Goal: Task Accomplishment & Management: Manage account settings

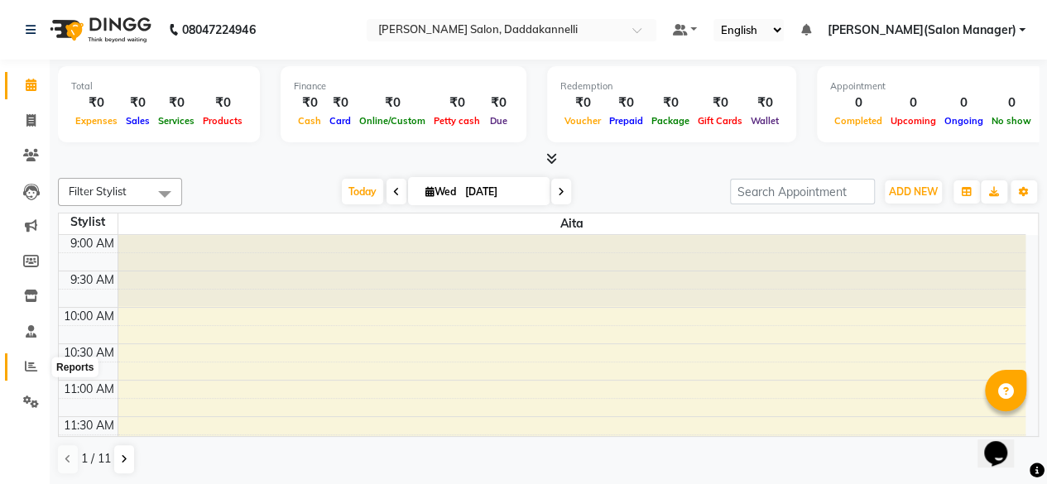
click at [22, 365] on span at bounding box center [31, 367] width 29 height 19
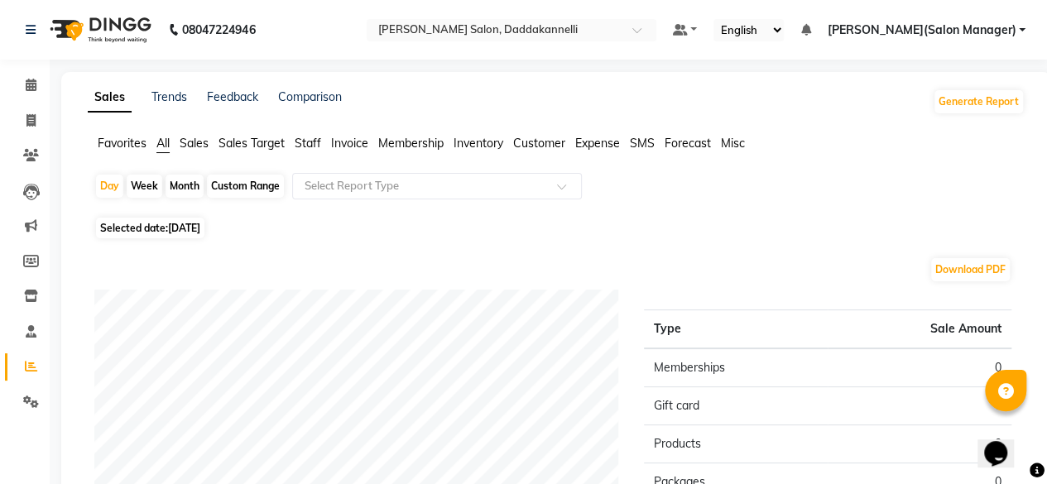
click at [186, 185] on div "Month" at bounding box center [185, 186] width 38 height 23
select select "9"
select select "2025"
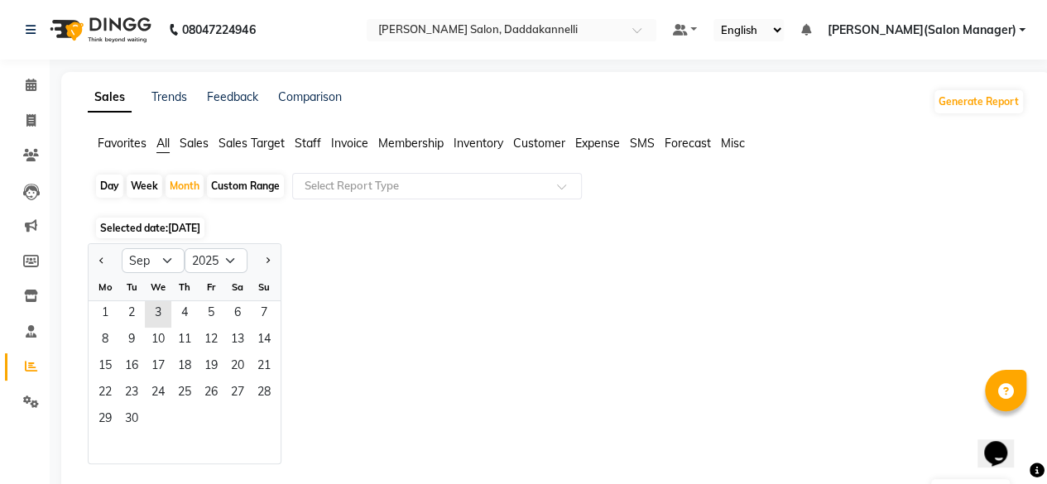
click at [121, 185] on div "Day" at bounding box center [109, 186] width 27 height 23
select select "9"
select select "2025"
click at [103, 190] on div "Day" at bounding box center [109, 186] width 27 height 23
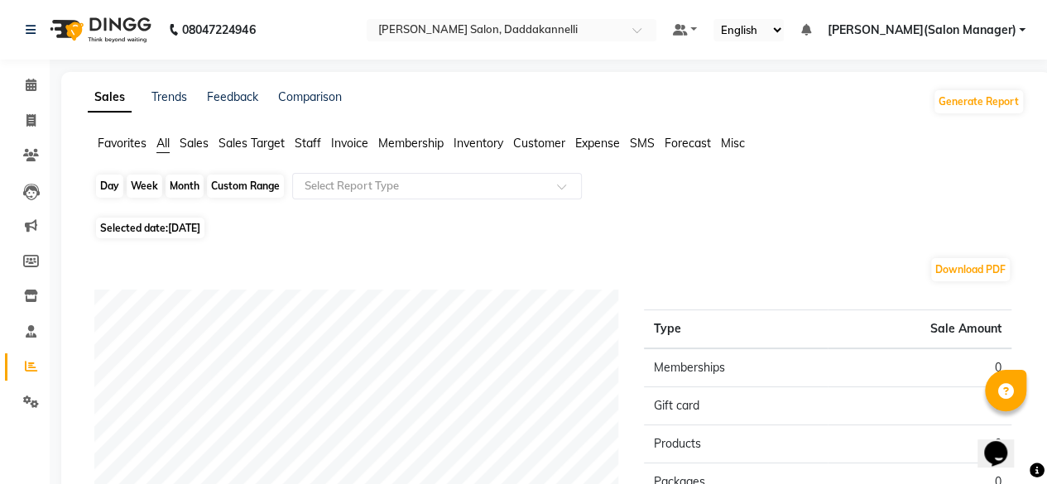
click at [103, 190] on div "Day" at bounding box center [109, 186] width 27 height 23
select select "9"
select select "2025"
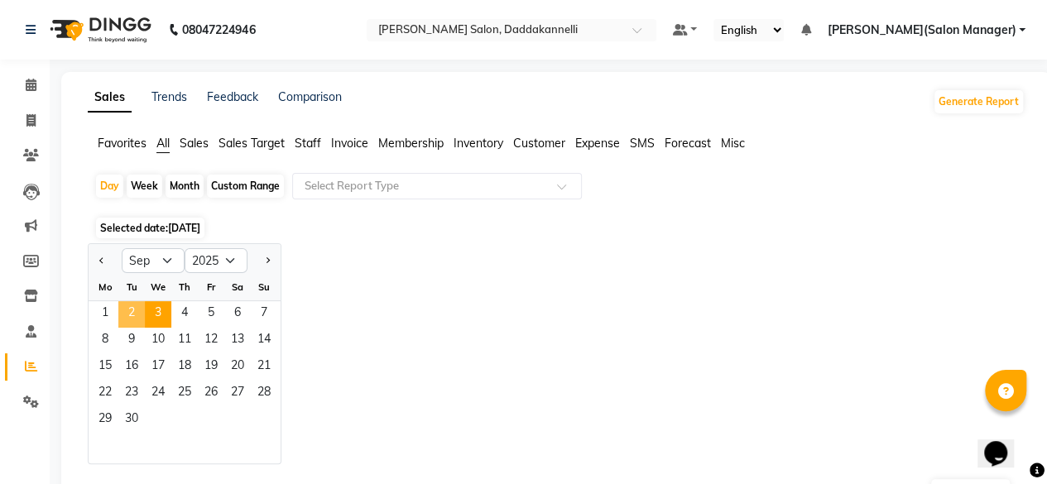
click at [130, 309] on span "2" at bounding box center [131, 314] width 26 height 26
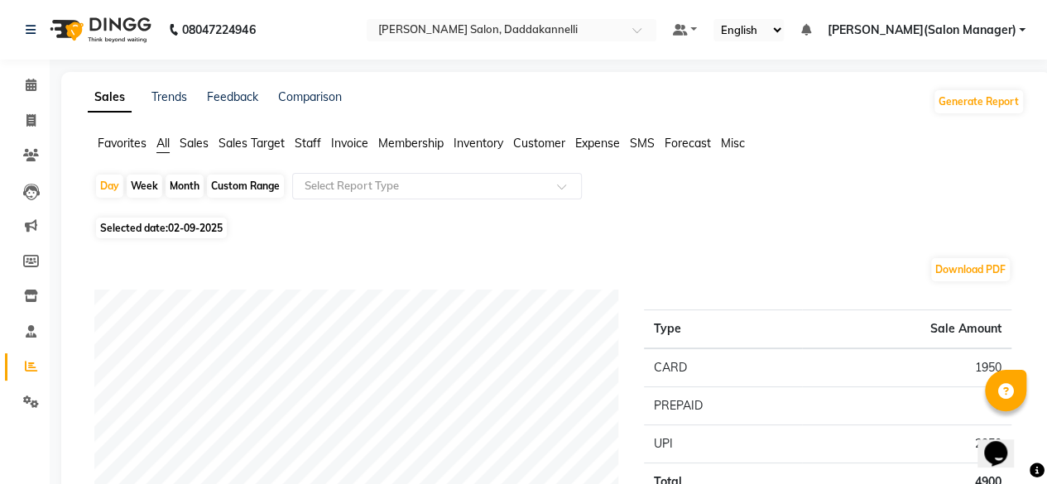
click at [306, 148] on span "Staff" at bounding box center [308, 143] width 26 height 15
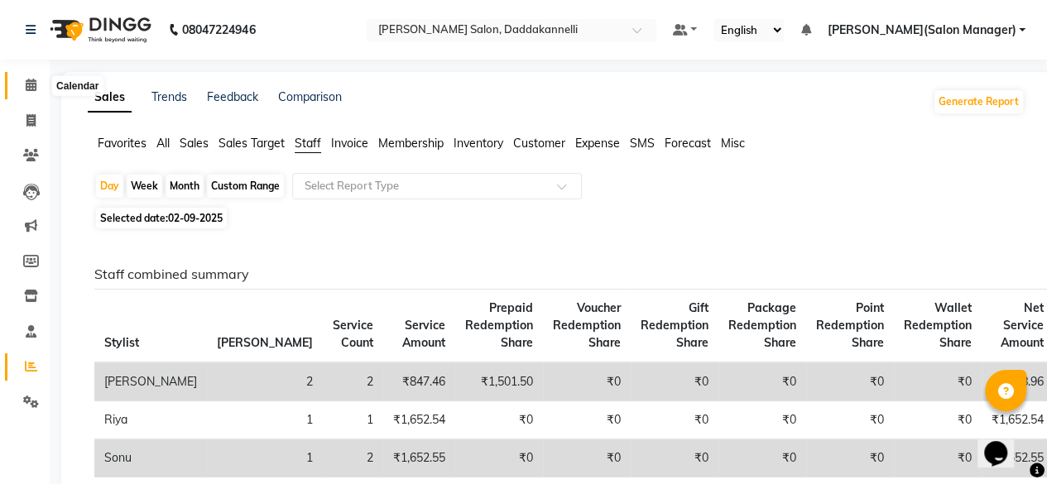
click at [32, 87] on icon at bounding box center [31, 85] width 11 height 12
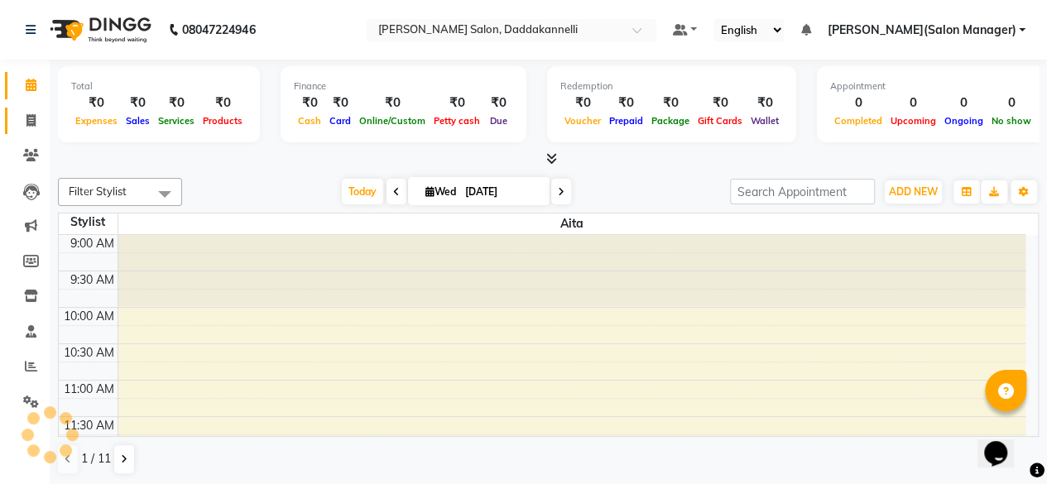
click at [25, 110] on link "Invoice" at bounding box center [25, 121] width 40 height 27
select select "service"
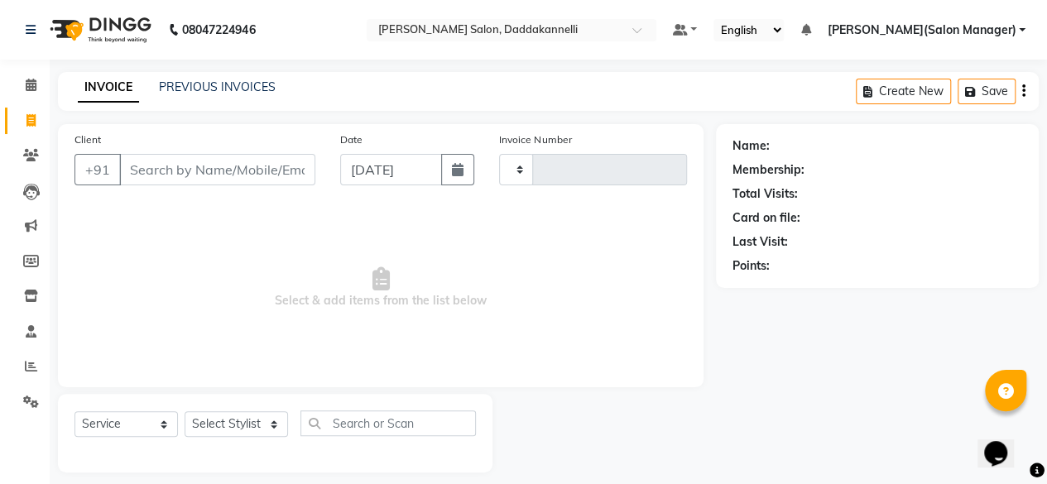
type input "2838"
select select "6354"
click at [202, 65] on div "08047224946 Select Location × [PERSON_NAME] Salon, Daddakannelli Default Panel …" at bounding box center [523, 248] width 1047 height 497
click at [214, 82] on link "PREVIOUS INVOICES" at bounding box center [217, 86] width 117 height 15
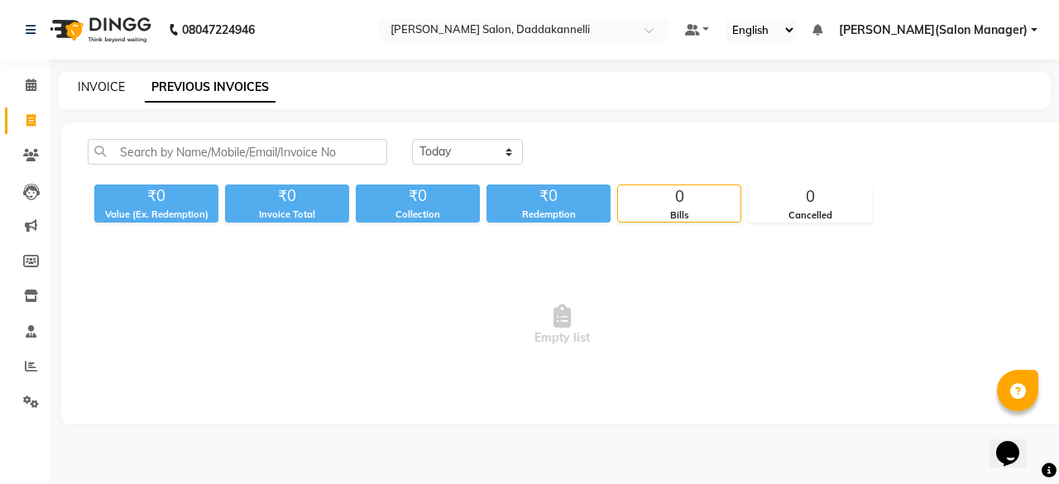
click at [114, 85] on link "INVOICE" at bounding box center [101, 86] width 47 height 15
select select "service"
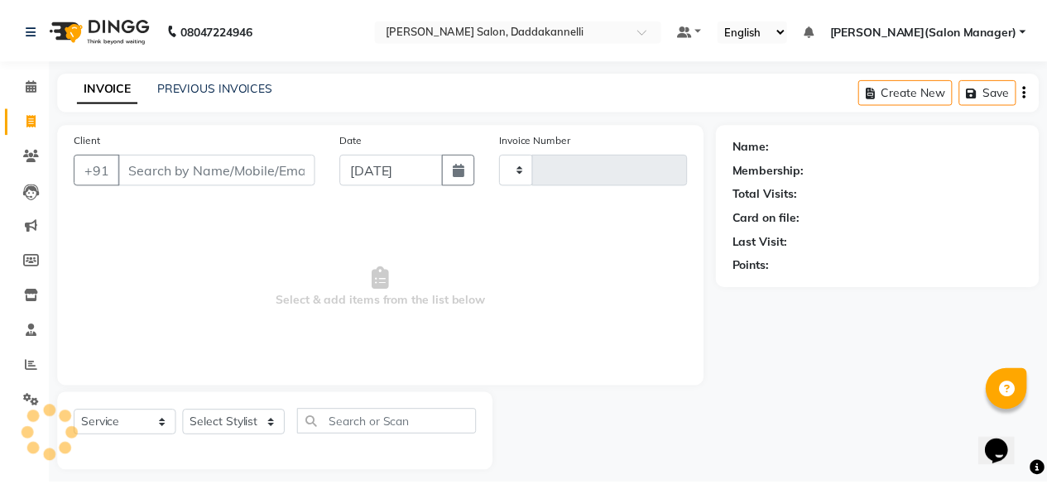
scroll to position [12, 0]
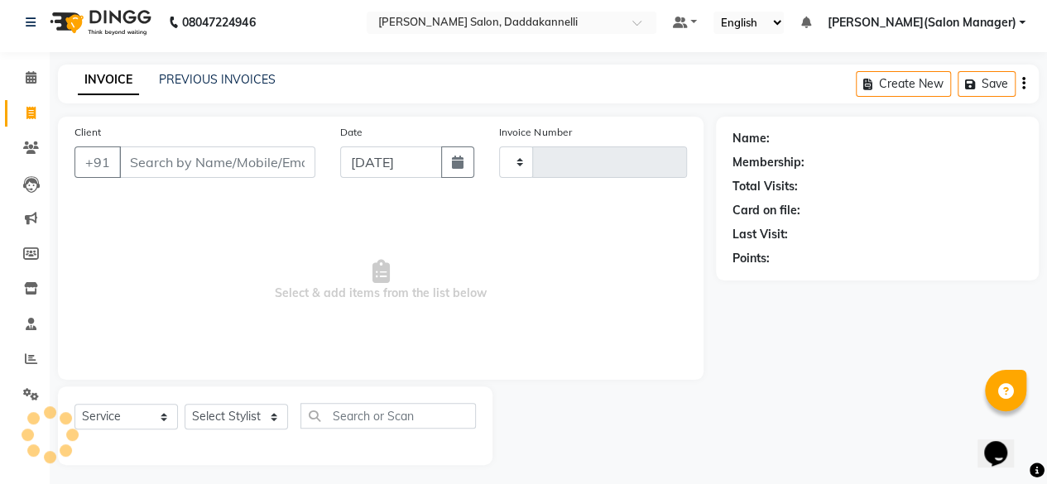
type input "2838"
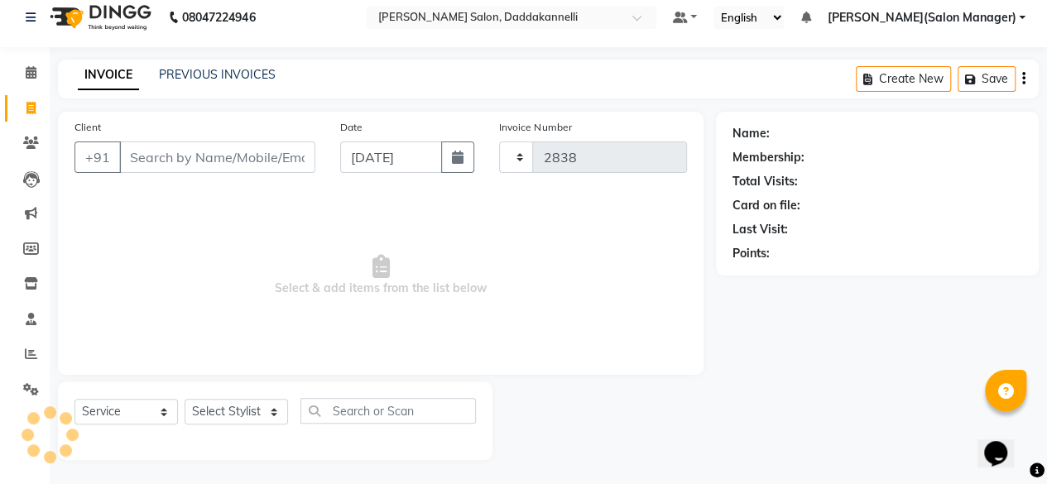
select select "6354"
click at [192, 75] on link "PREVIOUS INVOICES" at bounding box center [217, 74] width 117 height 15
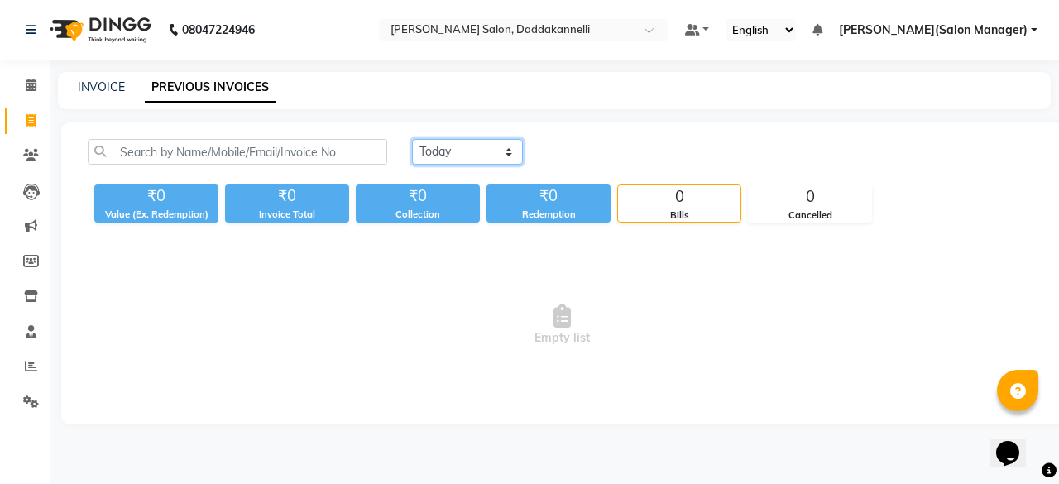
click at [444, 151] on select "[DATE] [DATE] Custom Range" at bounding box center [467, 152] width 111 height 26
select select "[DATE]"
click at [412, 139] on select "[DATE] [DATE] Custom Range" at bounding box center [467, 152] width 111 height 26
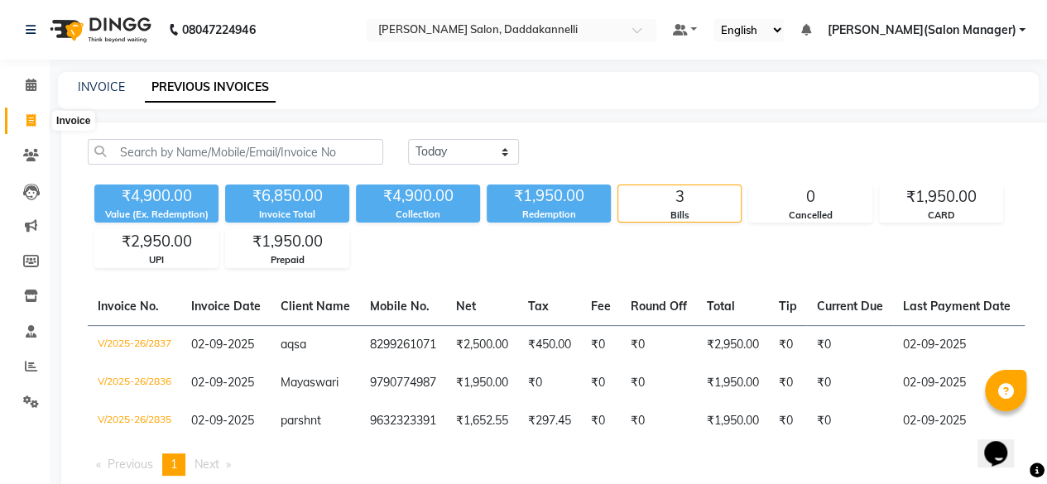
click at [30, 113] on span at bounding box center [31, 121] width 29 height 19
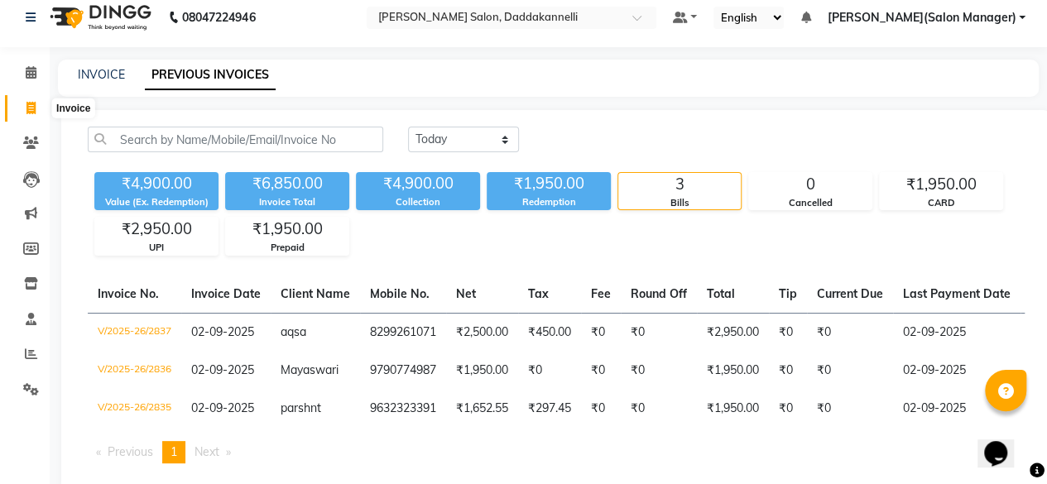
select select "6354"
select select "service"
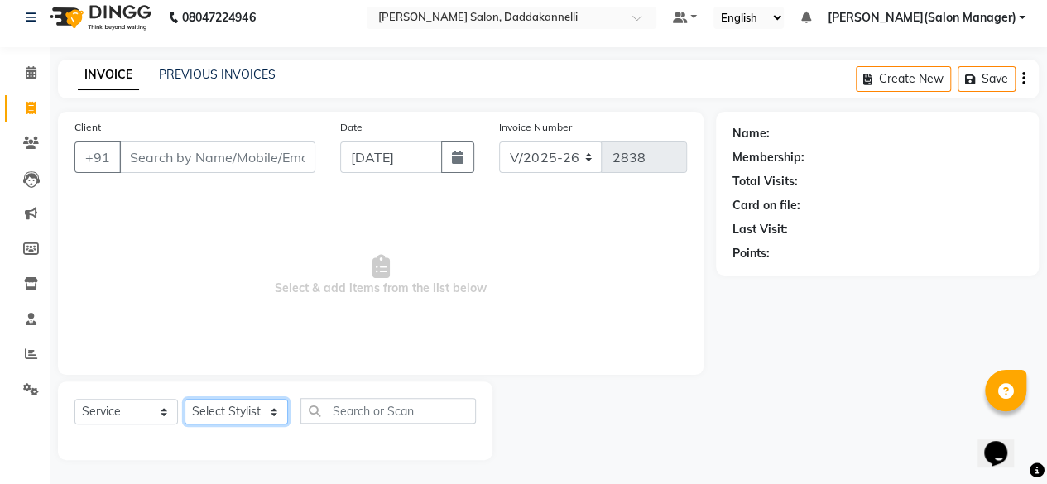
click at [268, 410] on select "Select Stylist [PERSON_NAME] DINGG SUPPORT [PERSON_NAME] [PERSON_NAME] Salon Ma…" at bounding box center [236, 412] width 103 height 26
click at [185, 399] on select "Select Stylist [PERSON_NAME] DINGG SUPPORT [PERSON_NAME] [PERSON_NAME] Salon Ma…" at bounding box center [236, 412] width 103 height 26
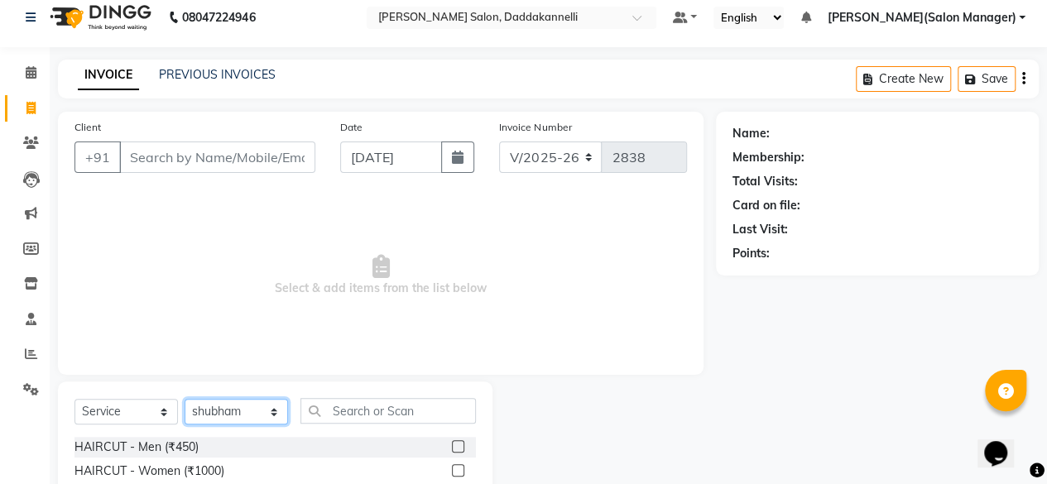
click at [276, 406] on select "Select Stylist [PERSON_NAME] DINGG SUPPORT [PERSON_NAME] [PERSON_NAME] Salon Ma…" at bounding box center [236, 412] width 103 height 26
select select "70644"
click at [185, 399] on select "Select Stylist [PERSON_NAME] DINGG SUPPORT [PERSON_NAME] [PERSON_NAME] Salon Ma…" at bounding box center [236, 412] width 103 height 26
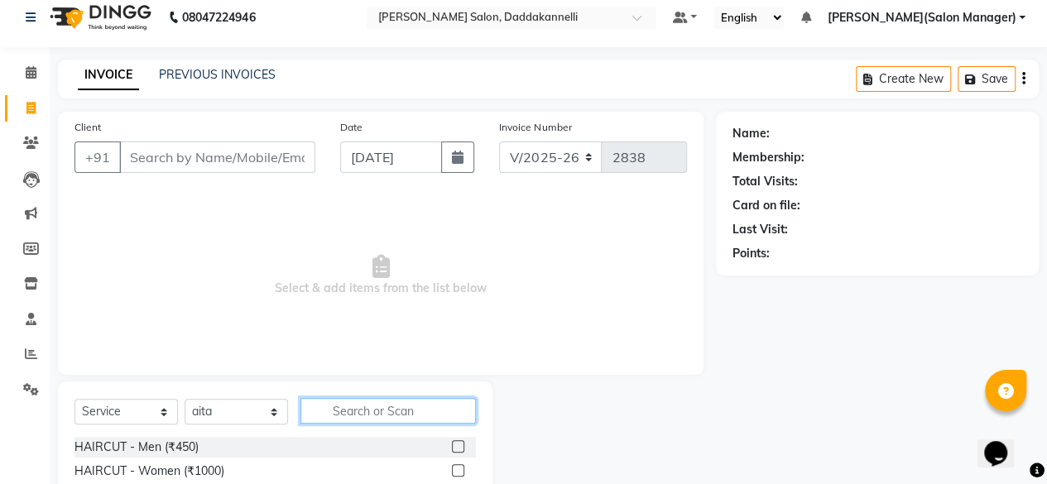
click at [442, 406] on input "text" at bounding box center [387, 411] width 175 height 26
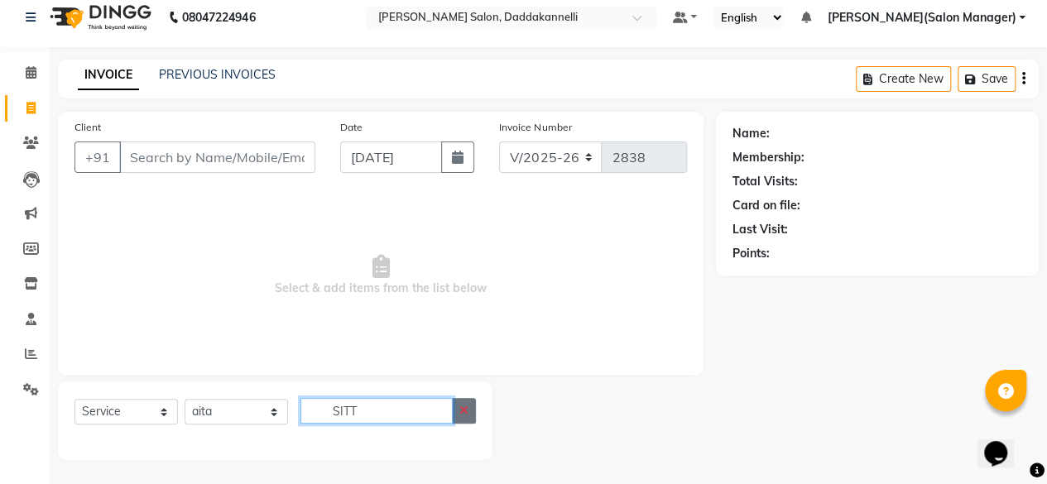
type input "SITT"
click at [457, 411] on button "button" at bounding box center [464, 411] width 24 height 26
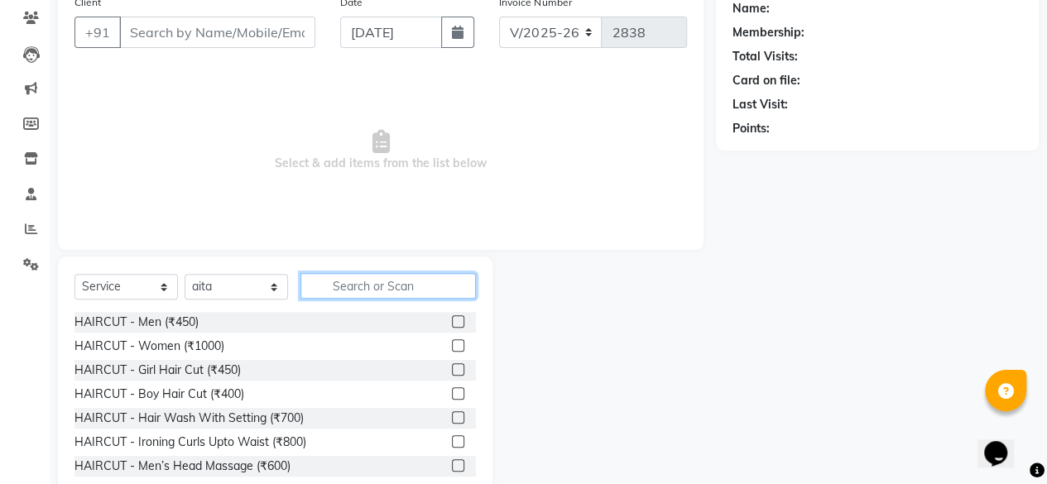
scroll to position [178, 0]
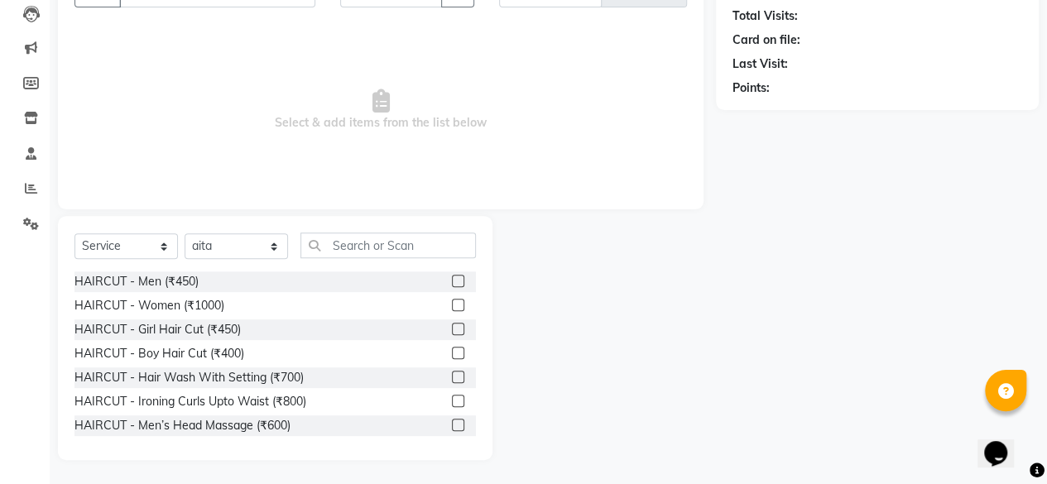
click at [452, 402] on label at bounding box center [458, 401] width 12 height 12
click at [452, 402] on input "checkbox" at bounding box center [457, 401] width 11 height 11
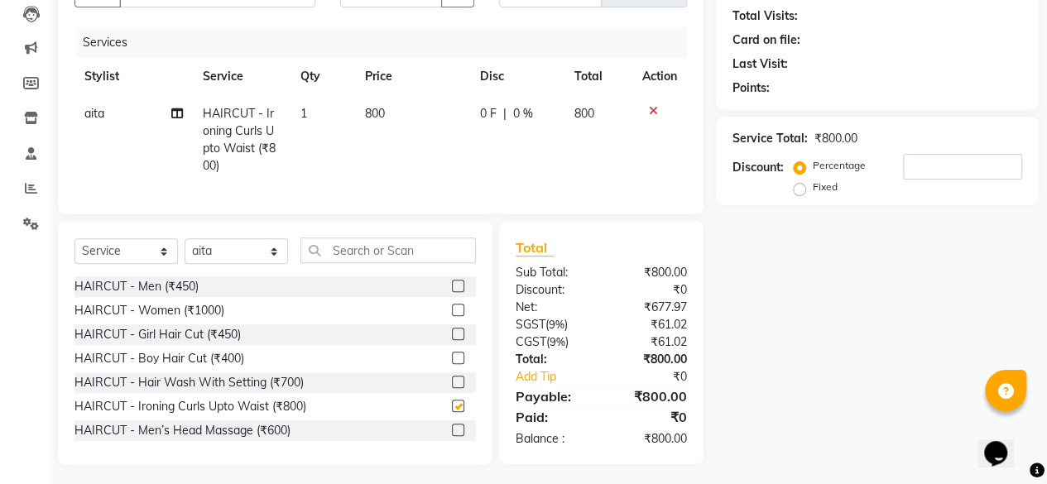
checkbox input "false"
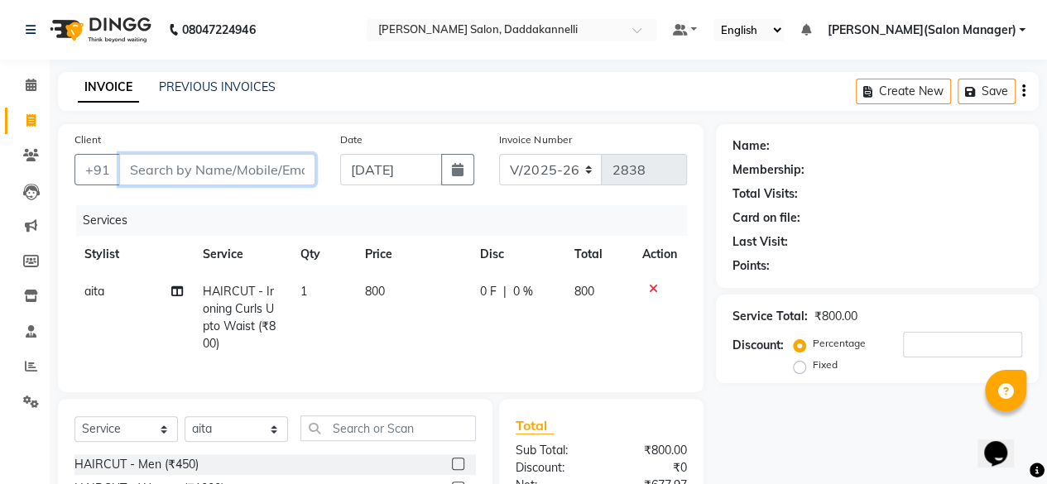
click at [268, 167] on input "Client" at bounding box center [217, 169] width 196 height 31
type input "9"
type input "0"
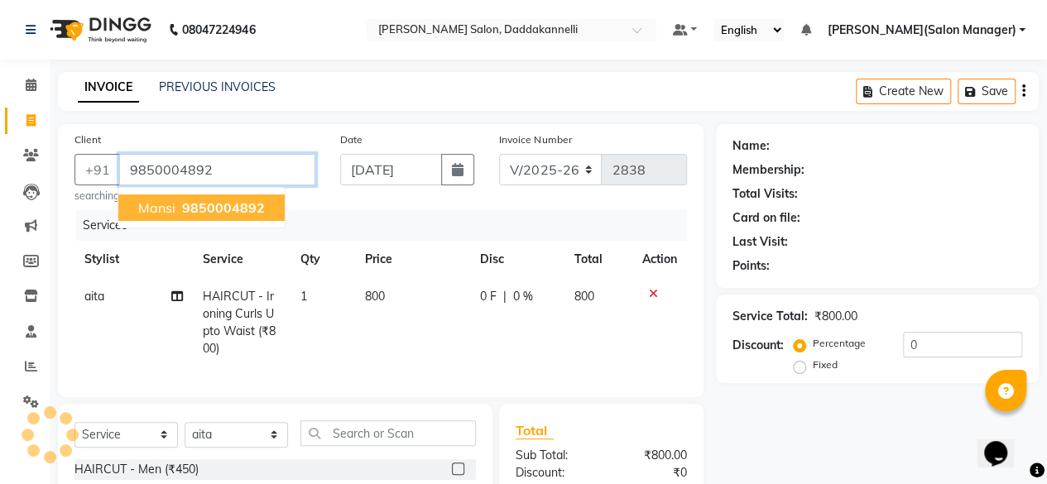
type input "9850004892"
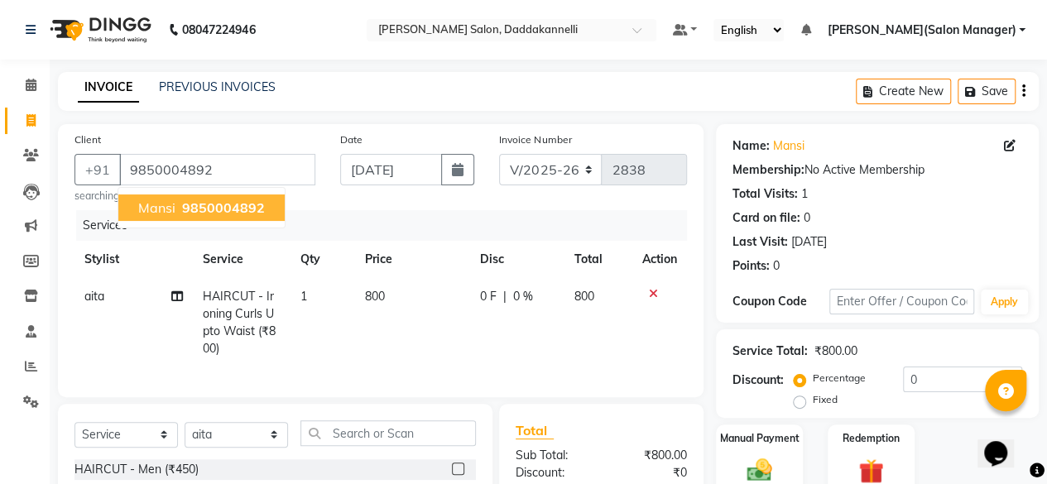
click at [270, 202] on button "[PERSON_NAME] 9850004892" at bounding box center [201, 208] width 166 height 26
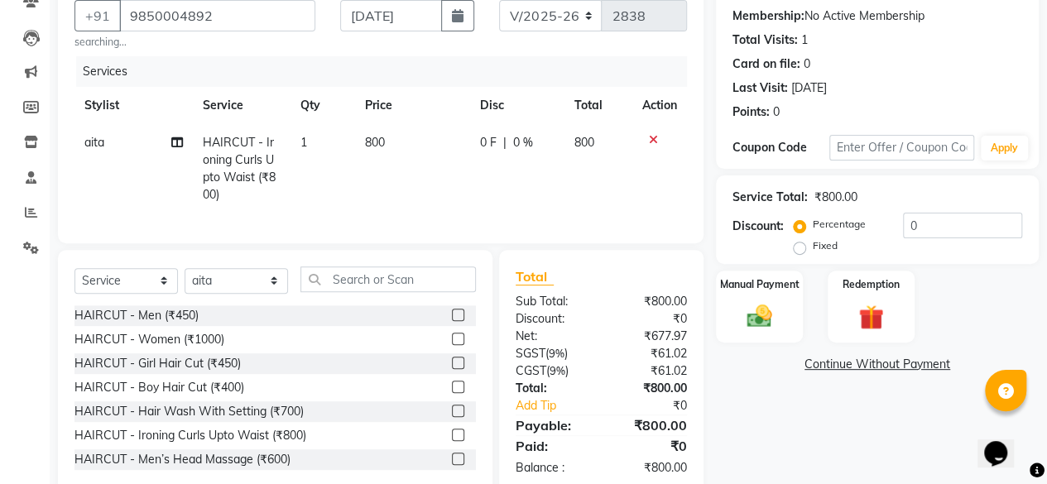
scroll to position [200, 0]
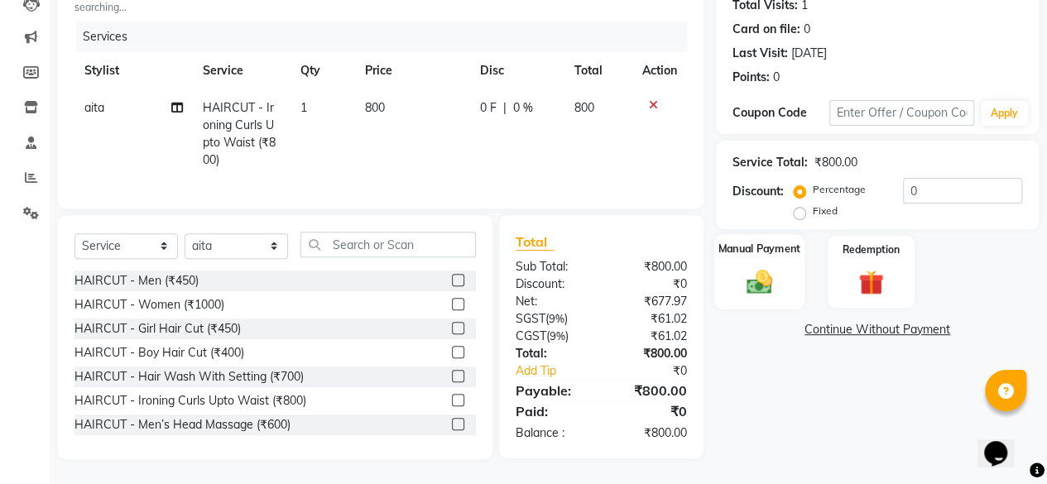
click at [749, 249] on div "Manual Payment" at bounding box center [759, 271] width 90 height 75
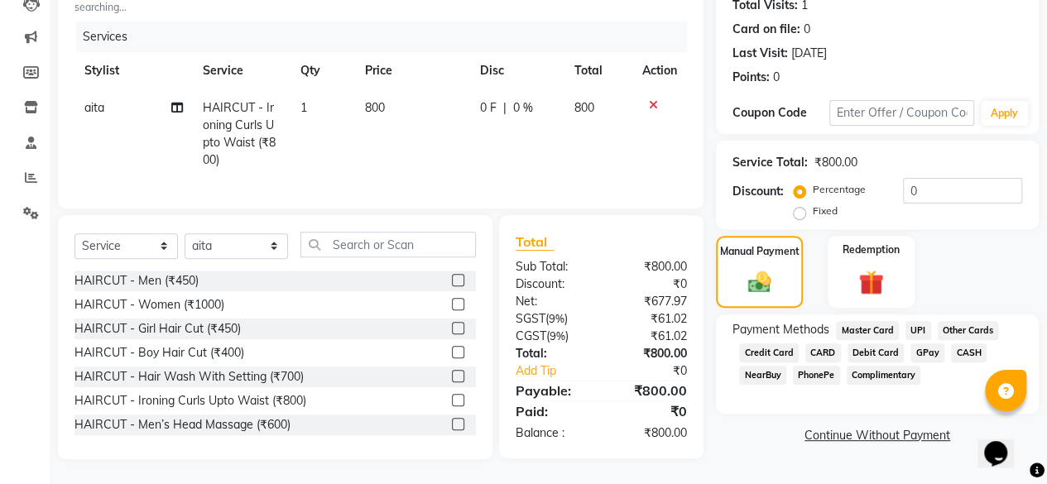
click at [922, 321] on span "UPI" at bounding box center [918, 330] width 26 height 19
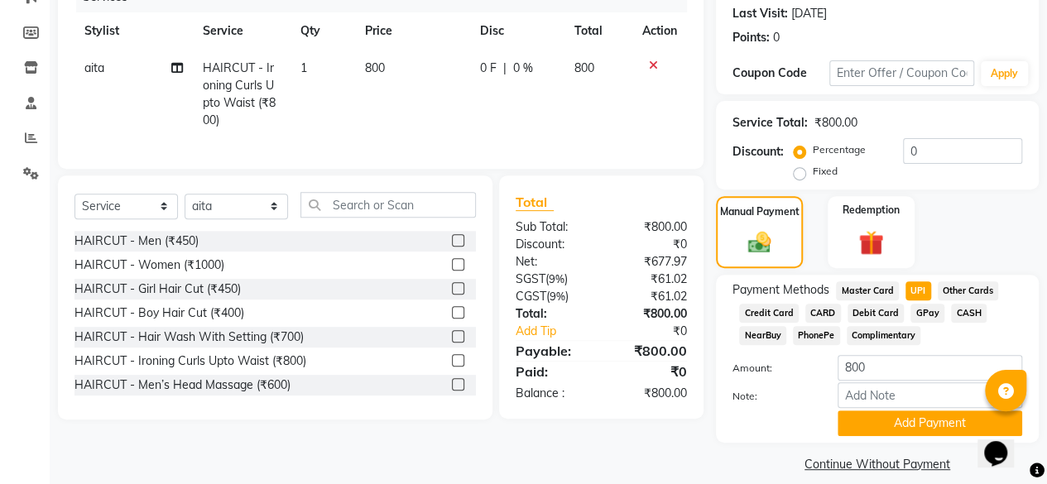
scroll to position [245, 0]
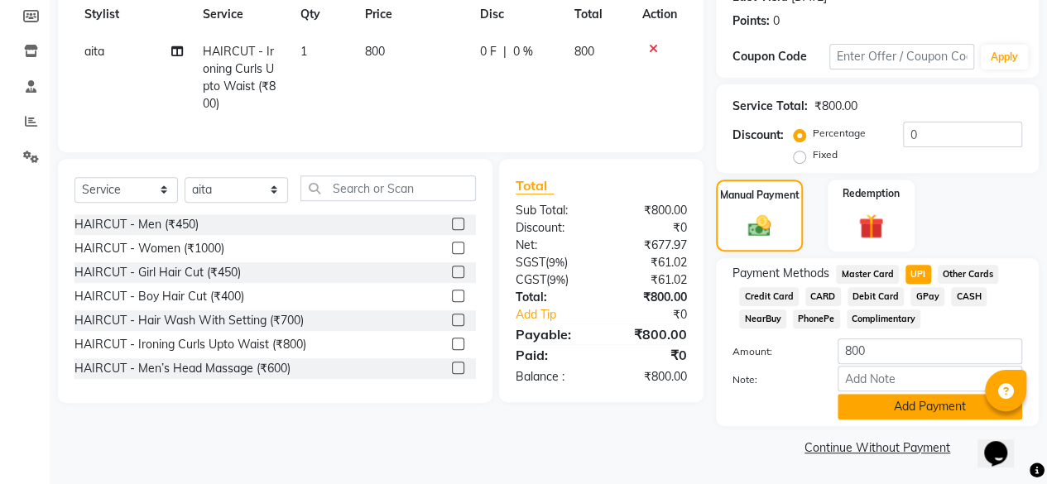
click at [925, 402] on button "Add Payment" at bounding box center [930, 407] width 185 height 26
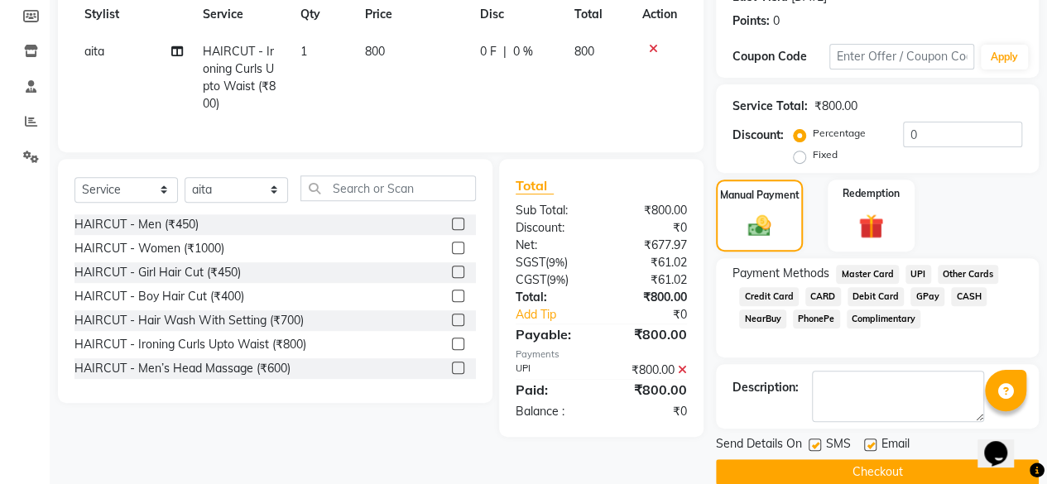
scroll to position [268, 0]
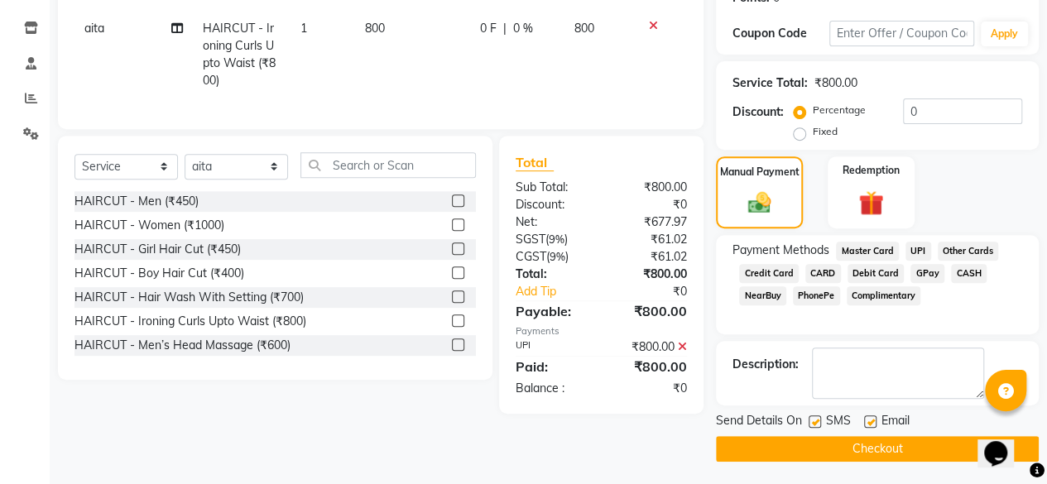
click at [871, 413] on div "Email" at bounding box center [893, 422] width 59 height 21
click at [871, 423] on label at bounding box center [870, 421] width 12 height 12
click at [871, 423] on input "checkbox" at bounding box center [869, 422] width 11 height 11
checkbox input "false"
click at [867, 444] on button "Checkout" at bounding box center [877, 449] width 323 height 26
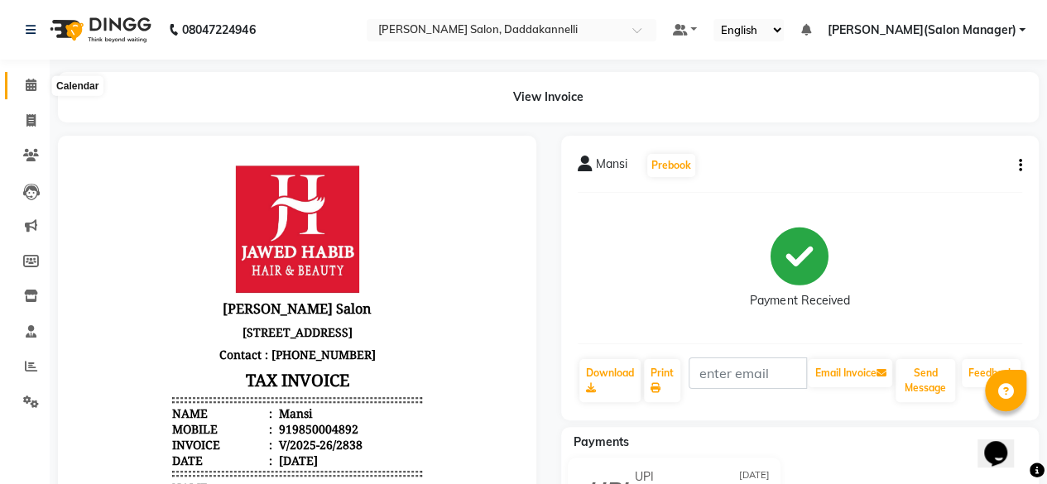
drag, startPoint x: 20, startPoint y: 84, endPoint x: 31, endPoint y: 89, distance: 13.0
click at [20, 84] on span at bounding box center [31, 85] width 29 height 19
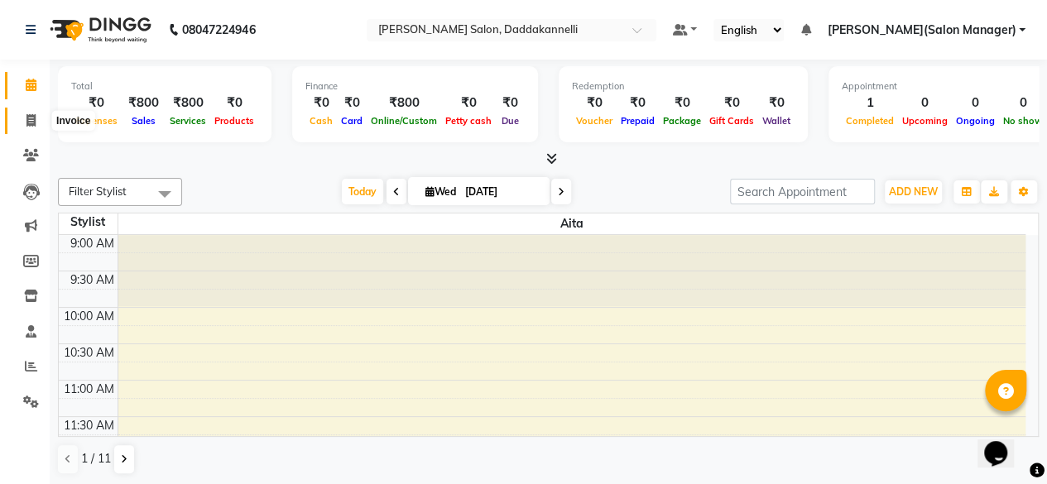
click at [28, 114] on icon at bounding box center [30, 120] width 9 height 12
select select "6354"
select select "service"
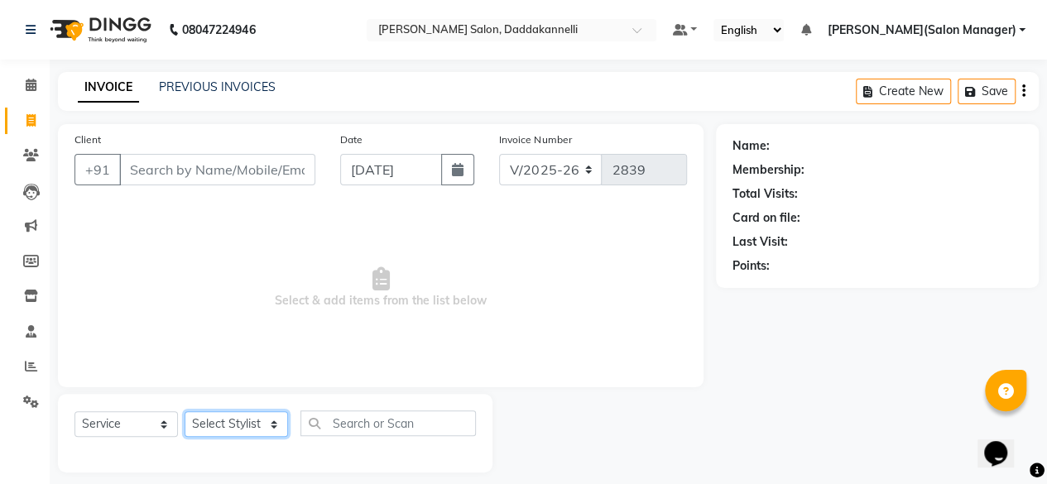
click at [228, 423] on select "Select Stylist [PERSON_NAME] DINGG SUPPORT [PERSON_NAME] [PERSON_NAME] Salon Ma…" at bounding box center [236, 424] width 103 height 26
select select "88491"
click at [185, 411] on select "Select Stylist [PERSON_NAME] DINGG SUPPORT [PERSON_NAME] [PERSON_NAME] Salon Ma…" at bounding box center [236, 424] width 103 height 26
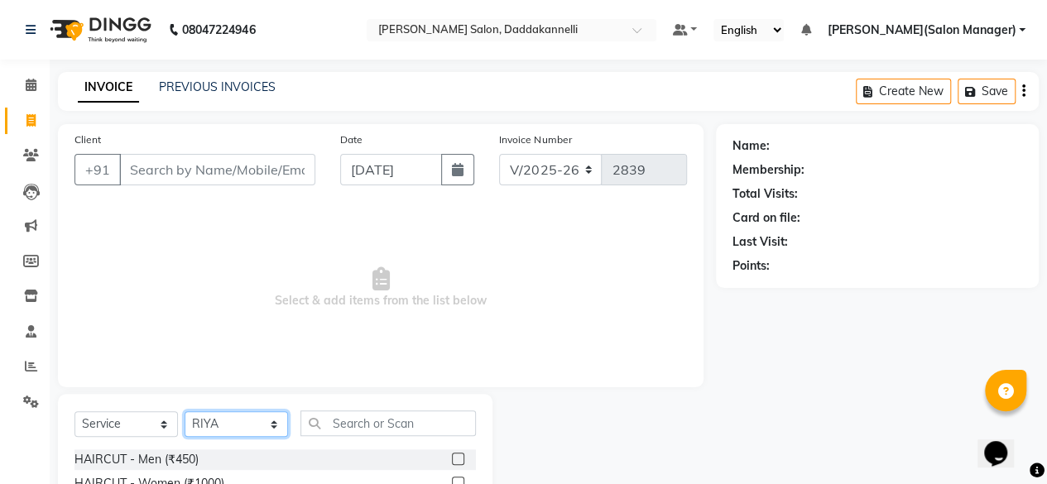
scroll to position [178, 0]
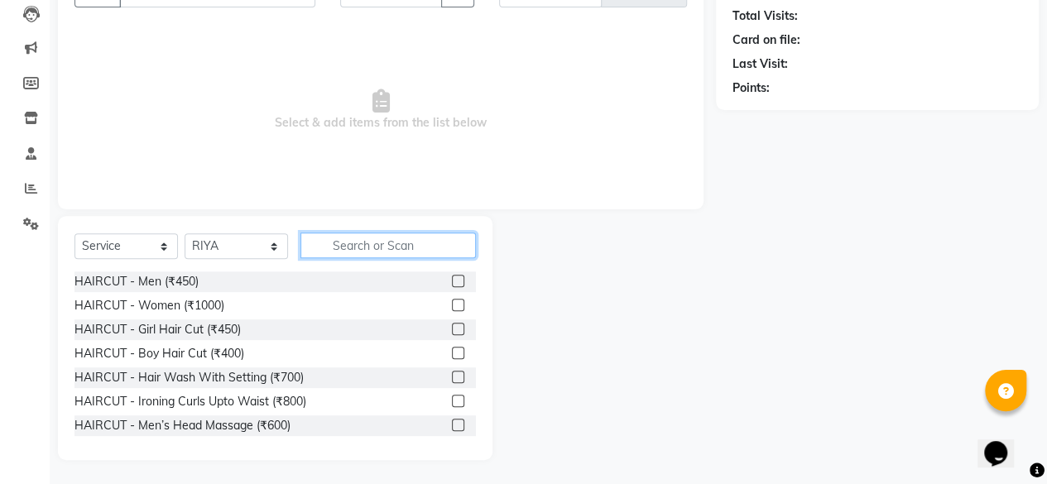
click at [359, 243] on input "text" at bounding box center [387, 246] width 175 height 26
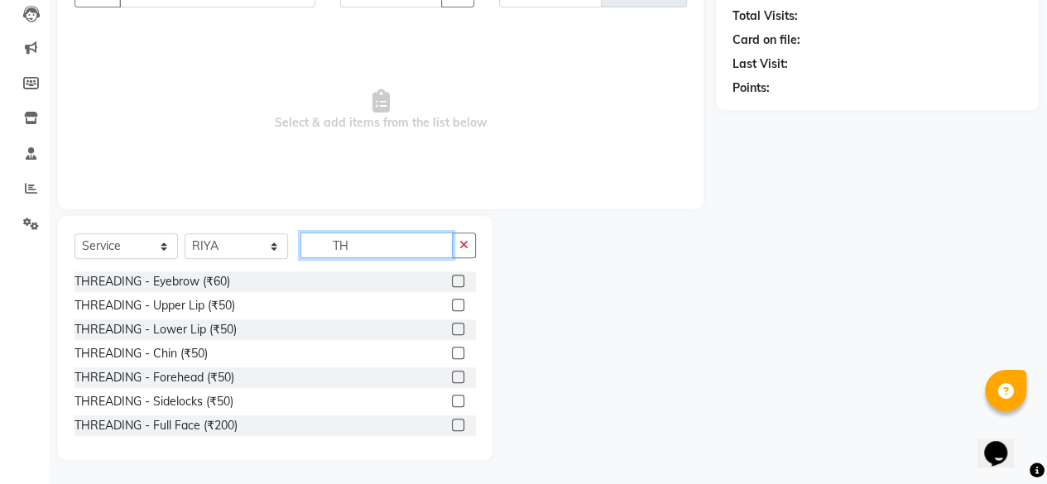
type input "T"
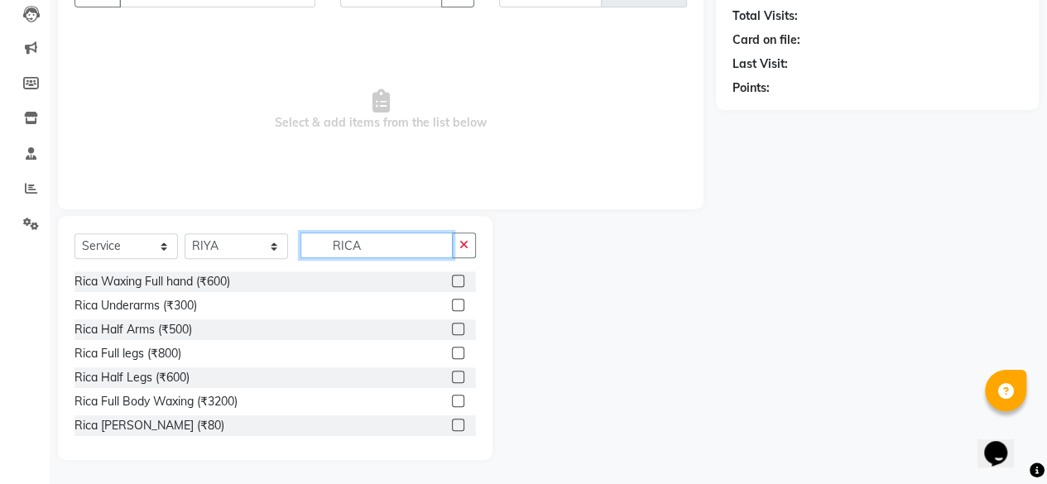
type input "RICA"
click at [452, 281] on label at bounding box center [458, 281] width 12 height 12
click at [452, 281] on input "checkbox" at bounding box center [457, 281] width 11 height 11
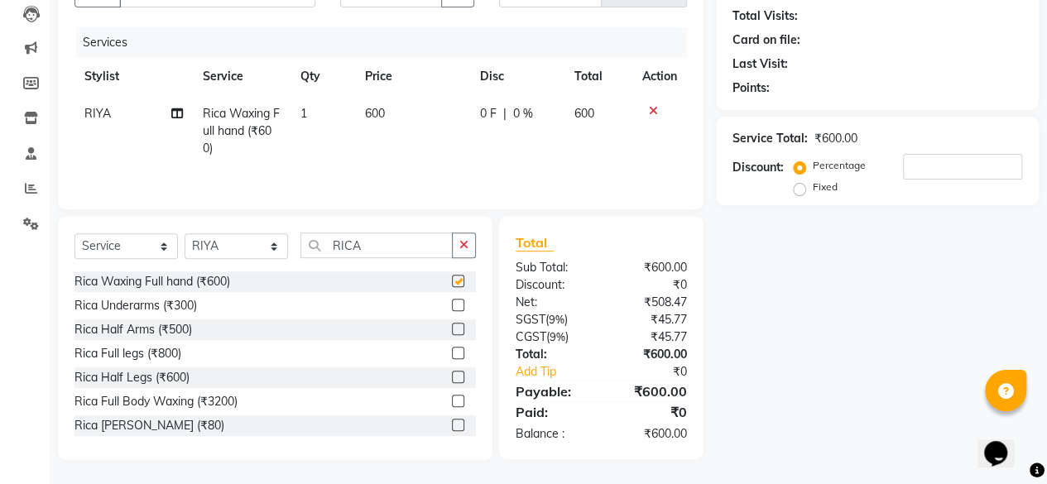
checkbox input "false"
click at [471, 233] on button "button" at bounding box center [464, 246] width 24 height 26
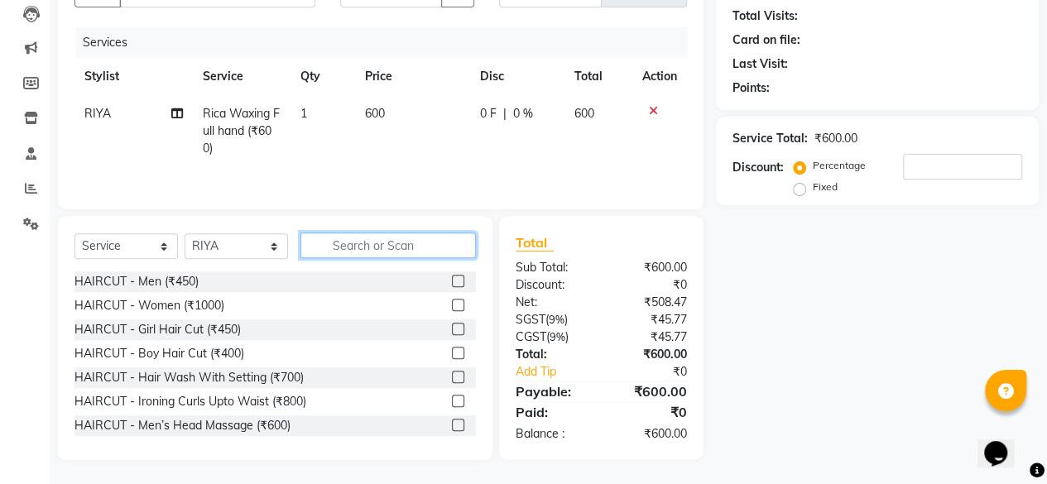
click at [367, 245] on input "text" at bounding box center [387, 246] width 175 height 26
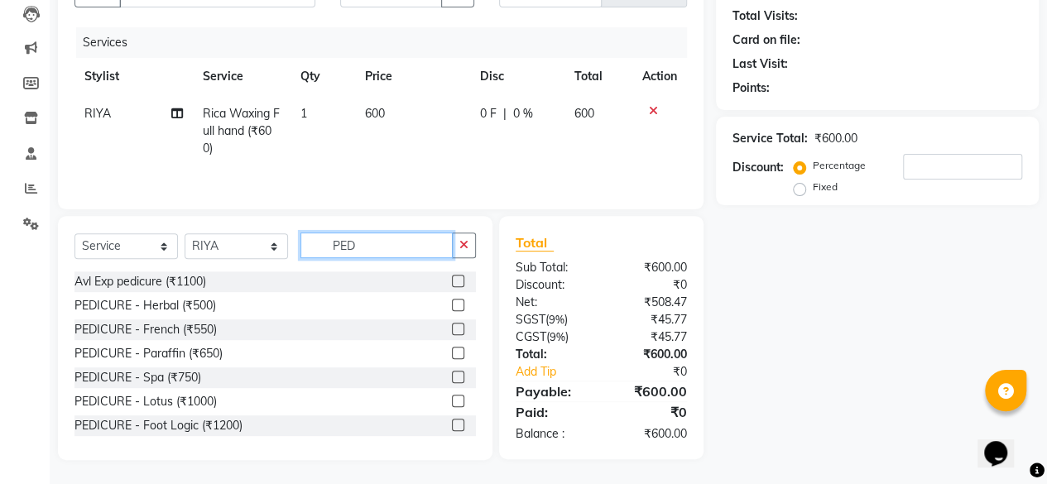
type input "PED"
click at [452, 280] on label at bounding box center [458, 281] width 12 height 12
click at [452, 280] on input "checkbox" at bounding box center [457, 281] width 11 height 11
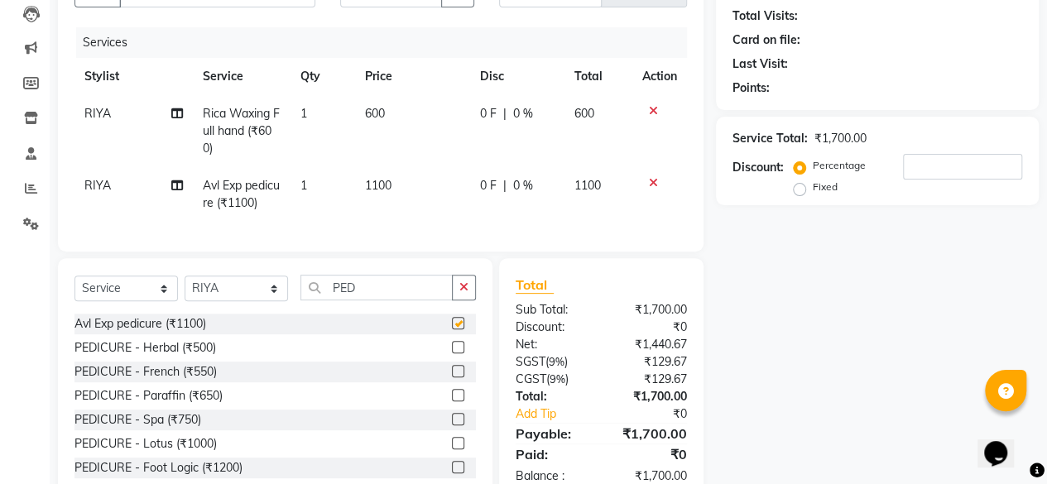
checkbox input "false"
click at [600, 185] on span "1100" at bounding box center [587, 185] width 26 height 15
select select "88491"
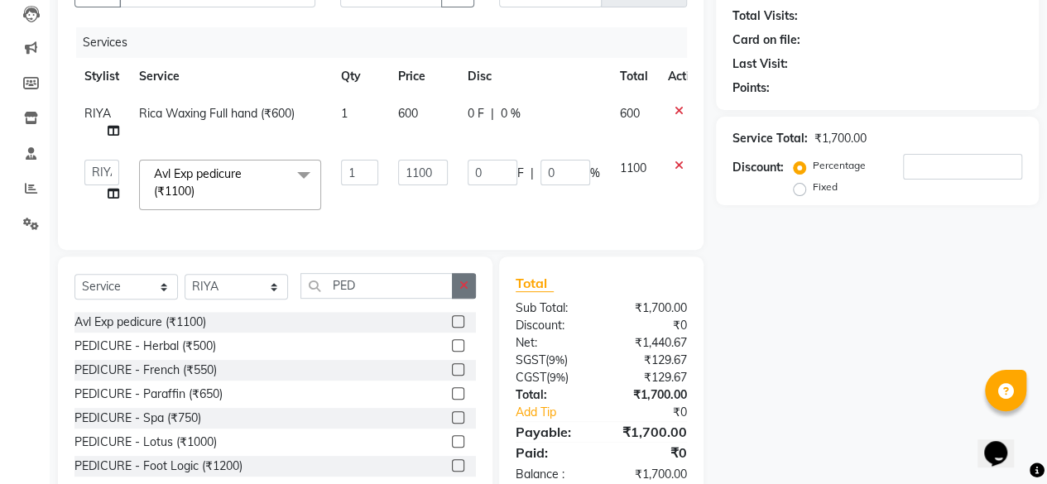
click at [464, 291] on icon "button" at bounding box center [463, 286] width 9 height 12
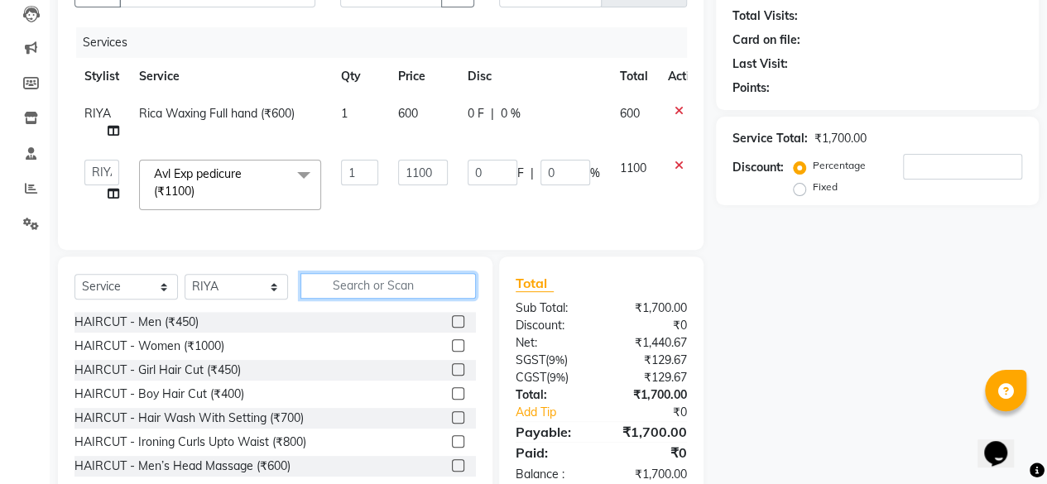
click at [429, 295] on input "text" at bounding box center [387, 286] width 175 height 26
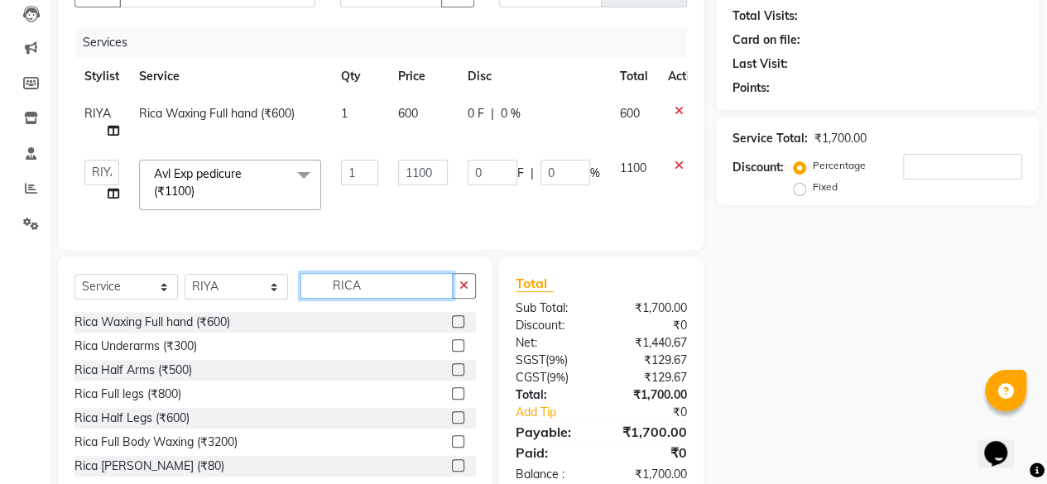
type input "RICA"
click at [452, 424] on label at bounding box center [458, 417] width 12 height 12
click at [452, 424] on input "checkbox" at bounding box center [457, 418] width 11 height 11
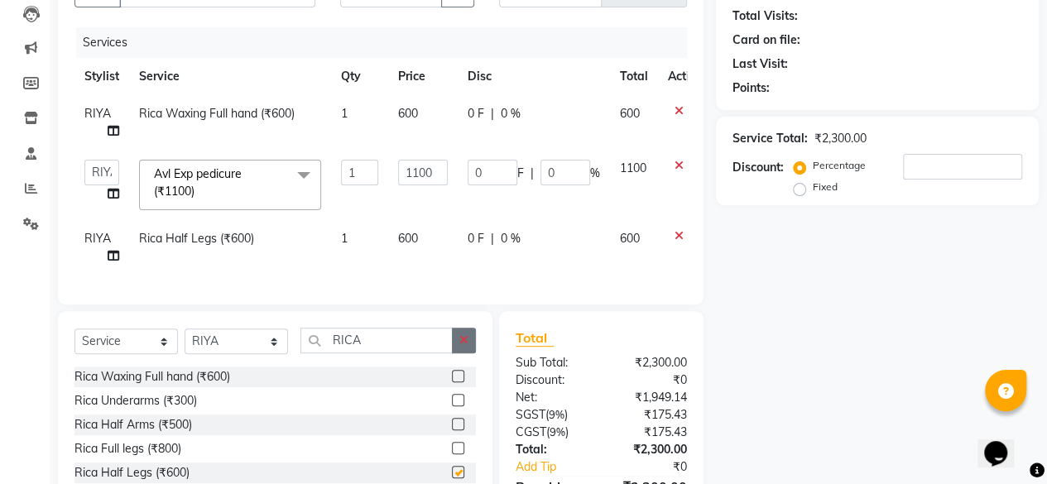
checkbox input "false"
click at [458, 353] on button "button" at bounding box center [464, 341] width 24 height 26
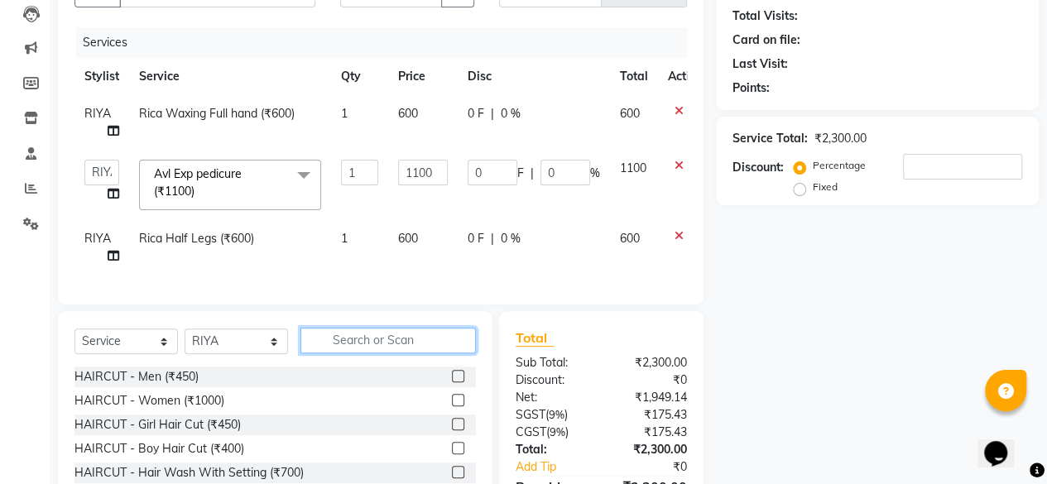
click at [432, 353] on input "text" at bounding box center [387, 341] width 175 height 26
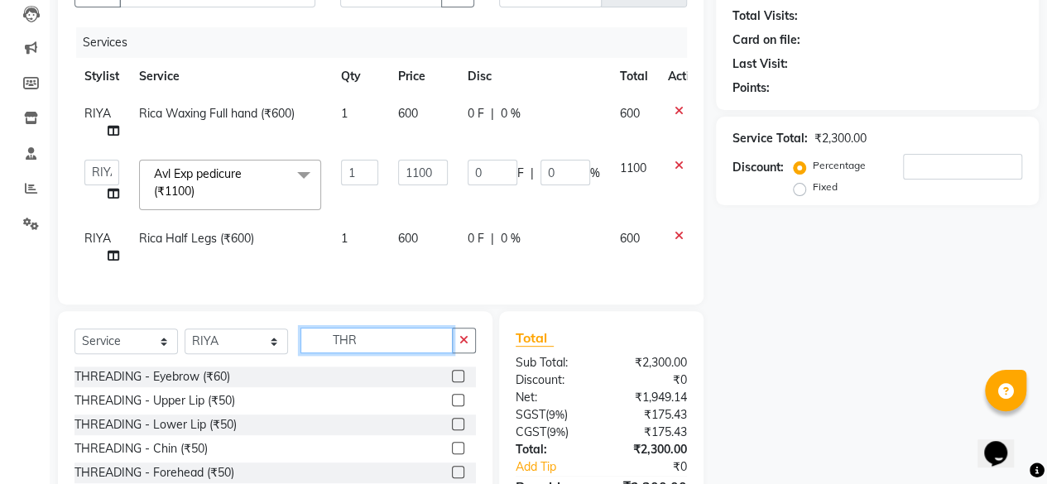
type input "THR"
click at [452, 382] on label at bounding box center [458, 376] width 12 height 12
click at [452, 382] on input "checkbox" at bounding box center [457, 377] width 11 height 11
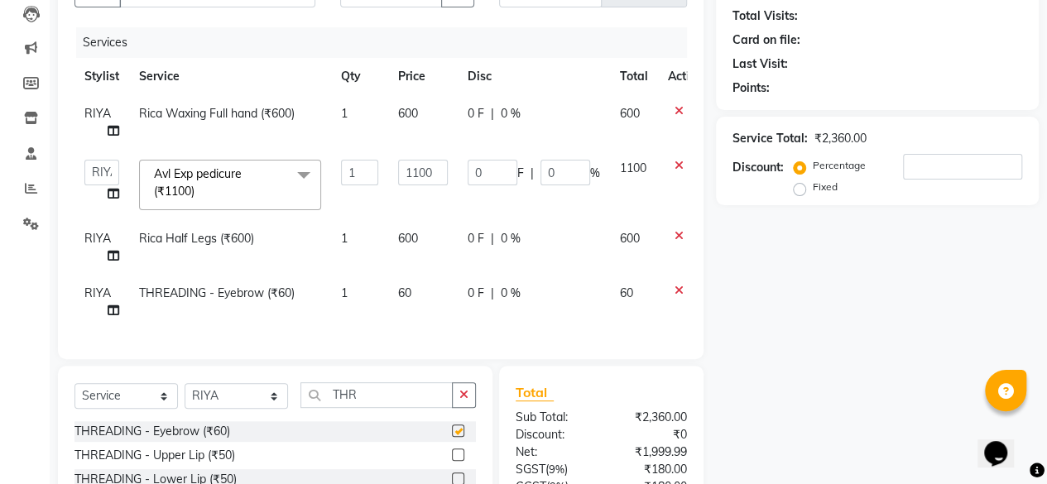
checkbox input "false"
click at [452, 461] on label at bounding box center [458, 455] width 12 height 12
click at [452, 461] on input "checkbox" at bounding box center [457, 455] width 11 height 11
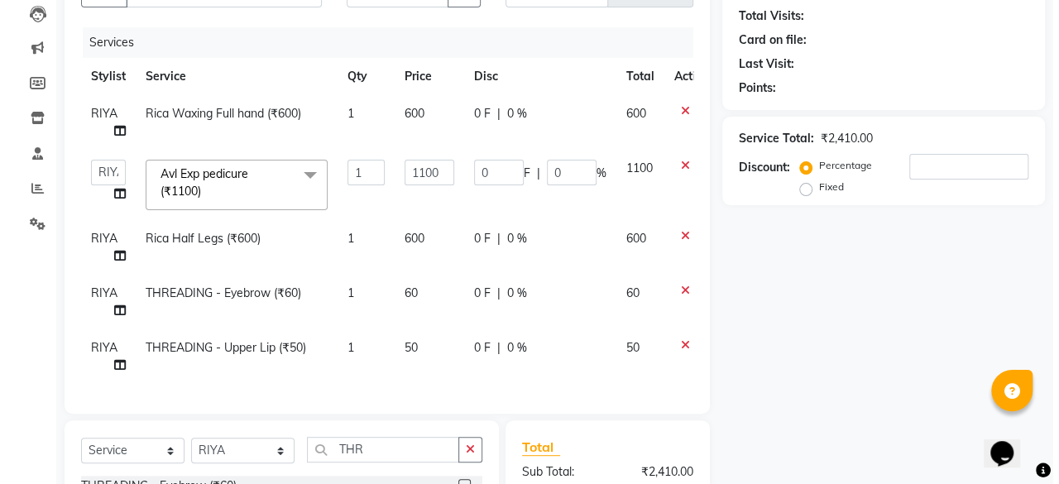
scroll to position [0, 0]
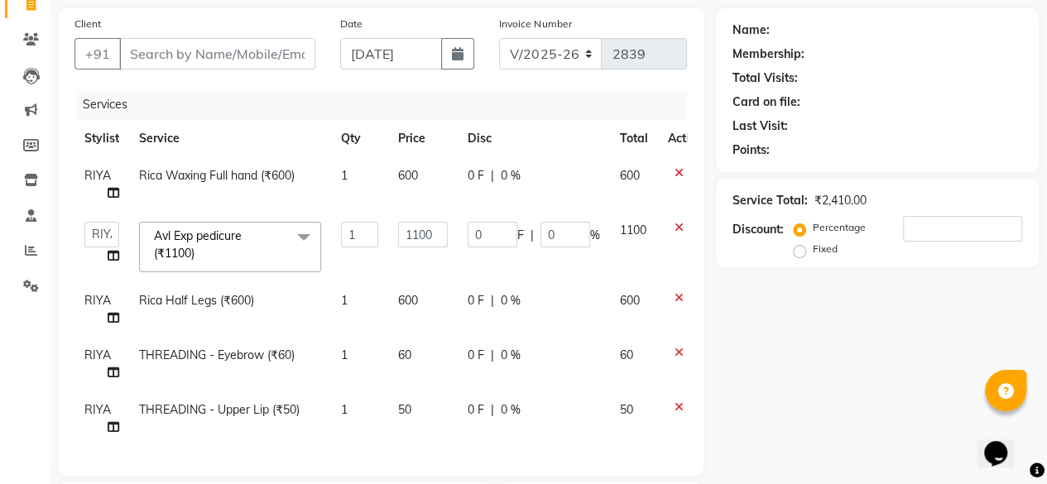
checkbox input "false"
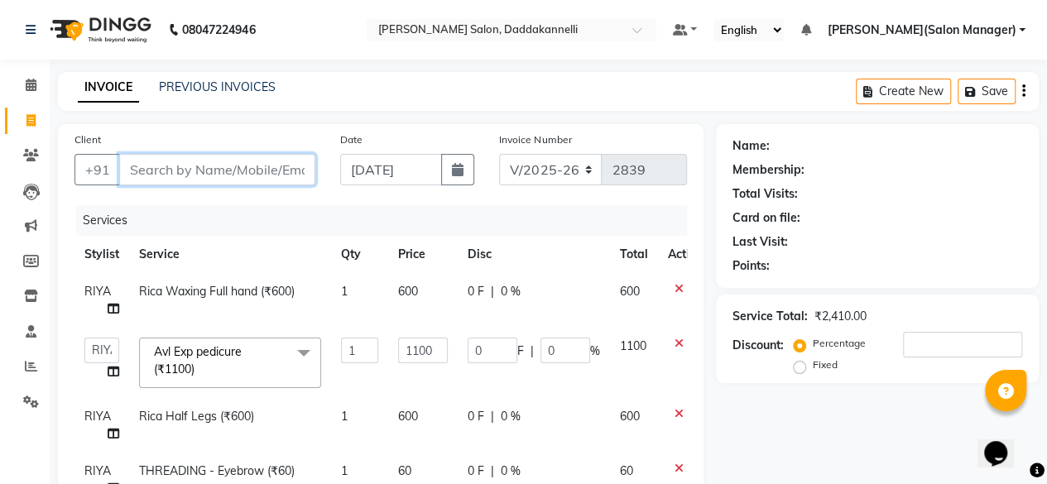
click at [276, 169] on input "Client" at bounding box center [217, 169] width 196 height 31
type input "8"
type input "0"
type input "8171397305"
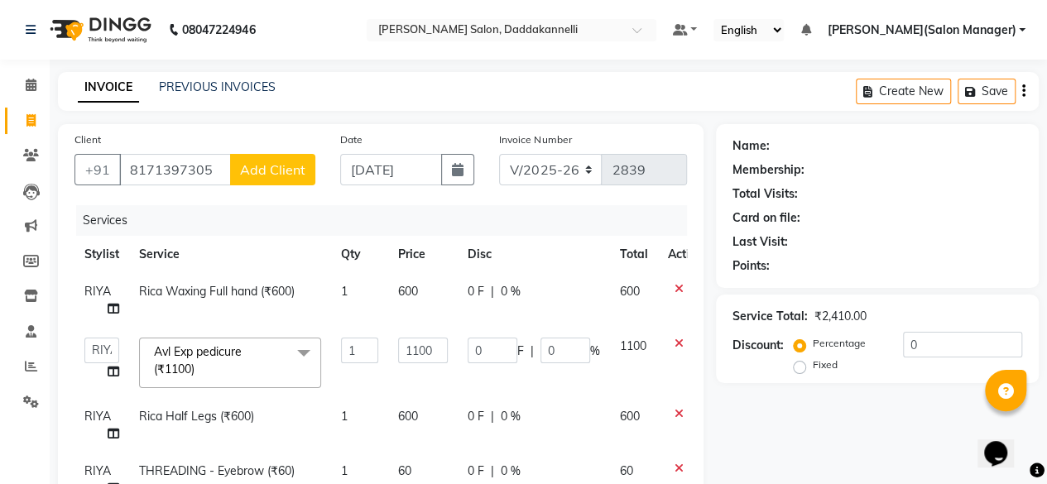
click at [268, 174] on span "Add Client" at bounding box center [272, 169] width 65 height 17
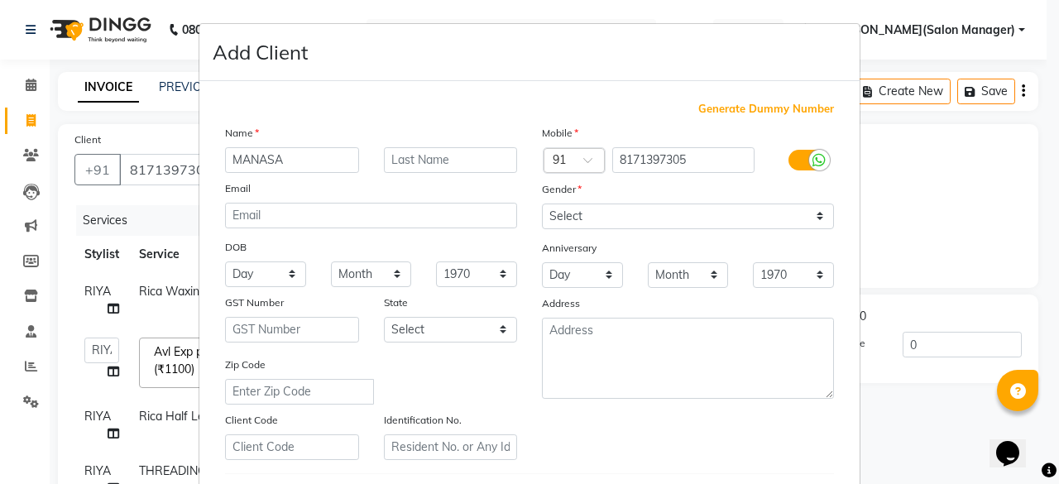
type input "MANASA"
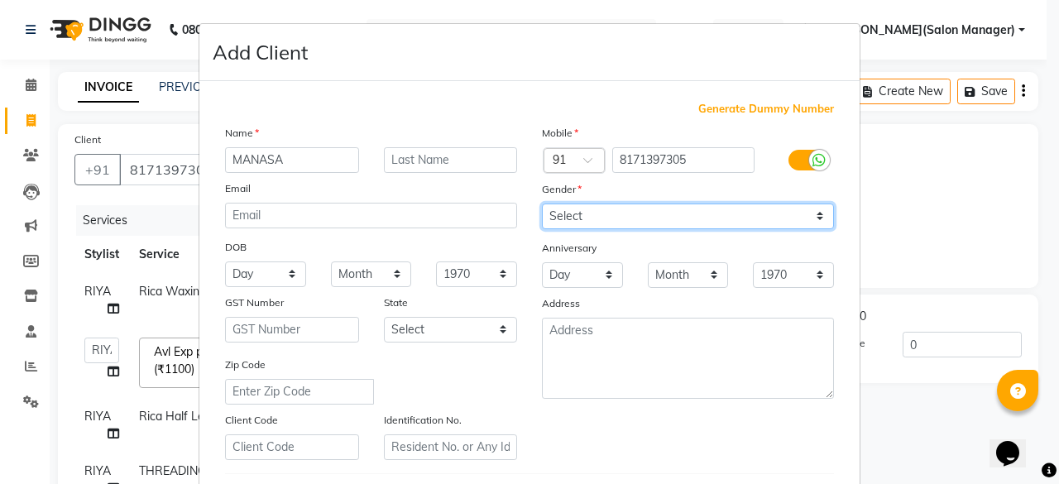
click at [677, 219] on select "Select [DEMOGRAPHIC_DATA] [DEMOGRAPHIC_DATA] Other Prefer Not To Say" at bounding box center [688, 217] width 292 height 26
select select "[DEMOGRAPHIC_DATA]"
click at [542, 204] on select "Select [DEMOGRAPHIC_DATA] [DEMOGRAPHIC_DATA] Other Prefer Not To Say" at bounding box center [688, 217] width 292 height 26
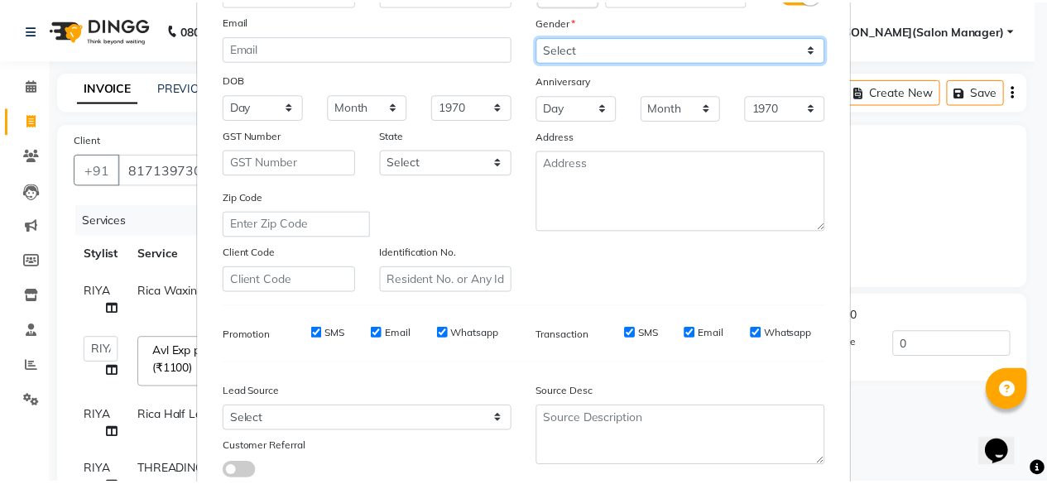
scroll to position [276, 0]
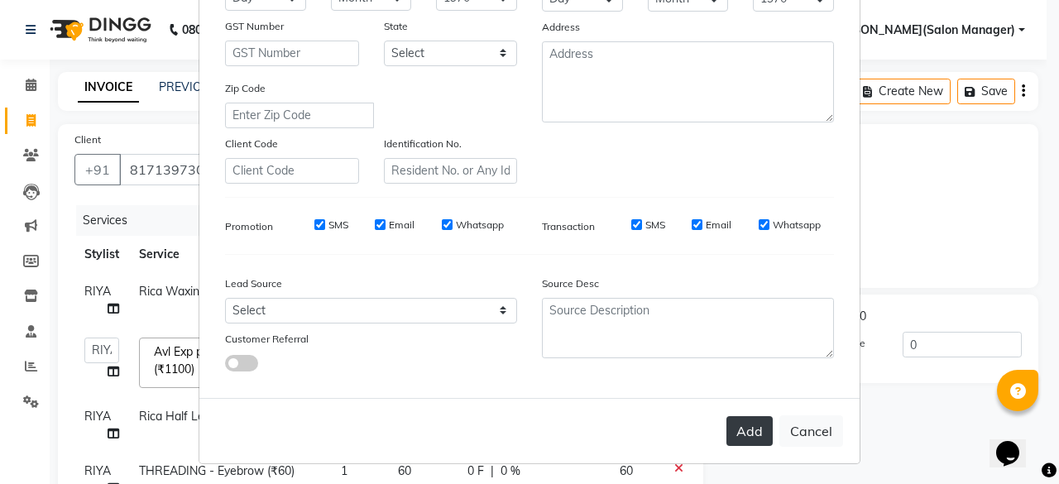
click at [758, 430] on button "Add" at bounding box center [750, 431] width 46 height 30
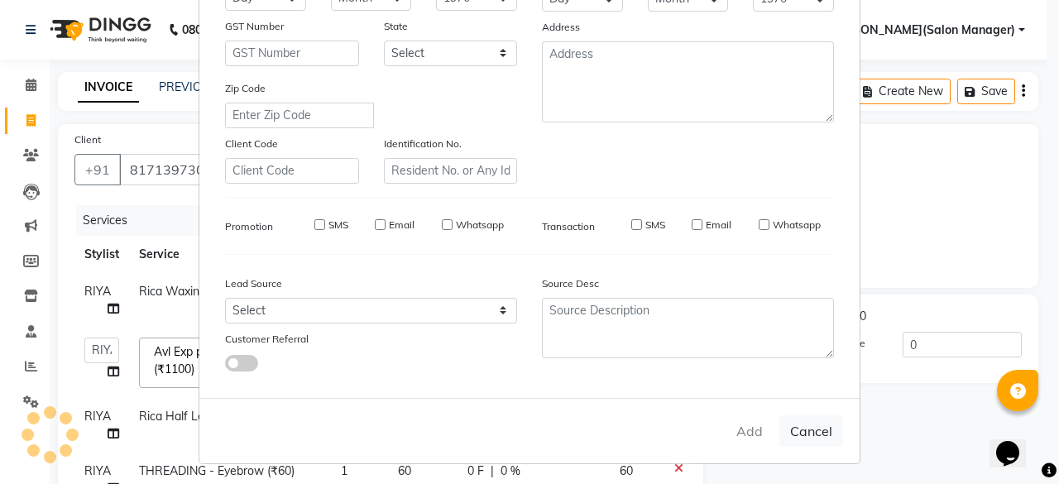
select select
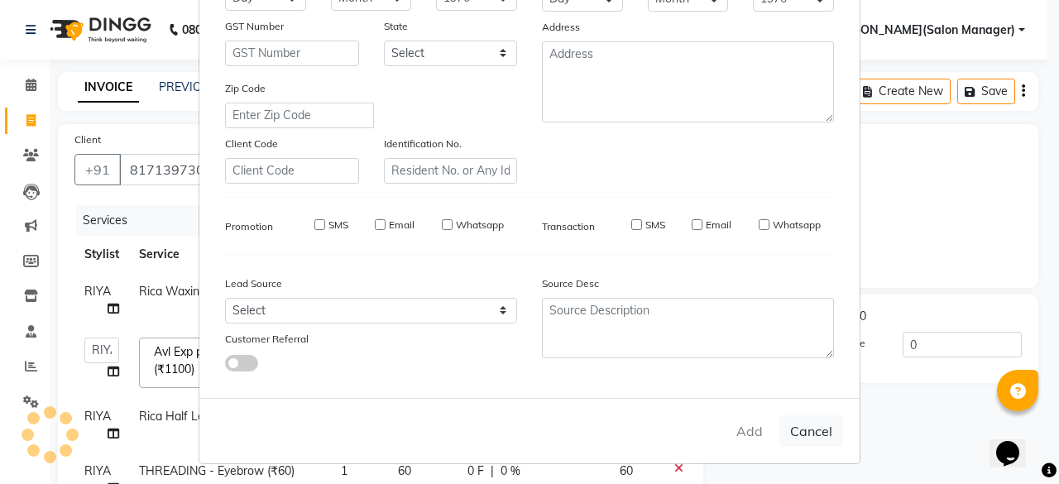
select select
checkbox input "false"
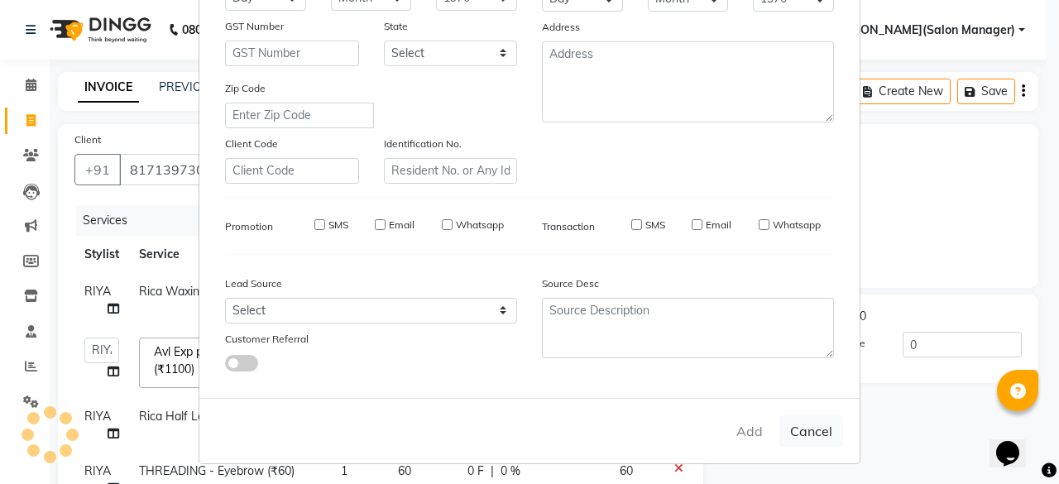
checkbox input "false"
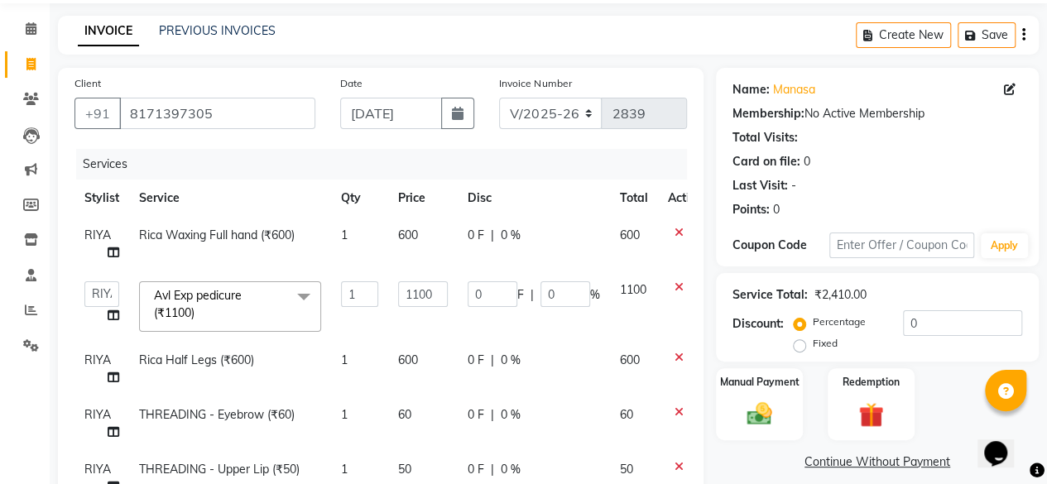
scroll to position [0, 0]
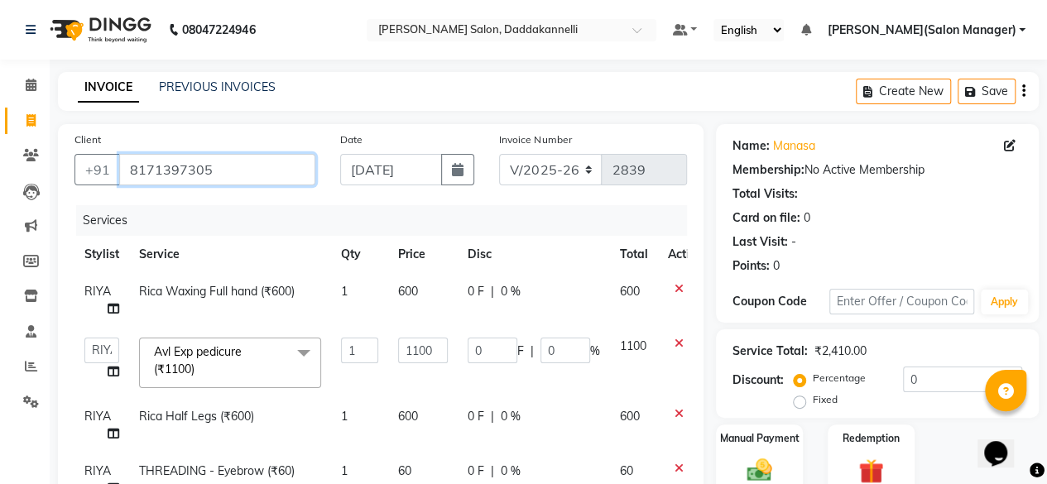
drag, startPoint x: 212, startPoint y: 169, endPoint x: 122, endPoint y: 166, distance: 90.3
click at [122, 166] on input "8171397305" at bounding box center [217, 169] width 196 height 31
click at [283, 155] on input "8171397305" at bounding box center [217, 169] width 196 height 31
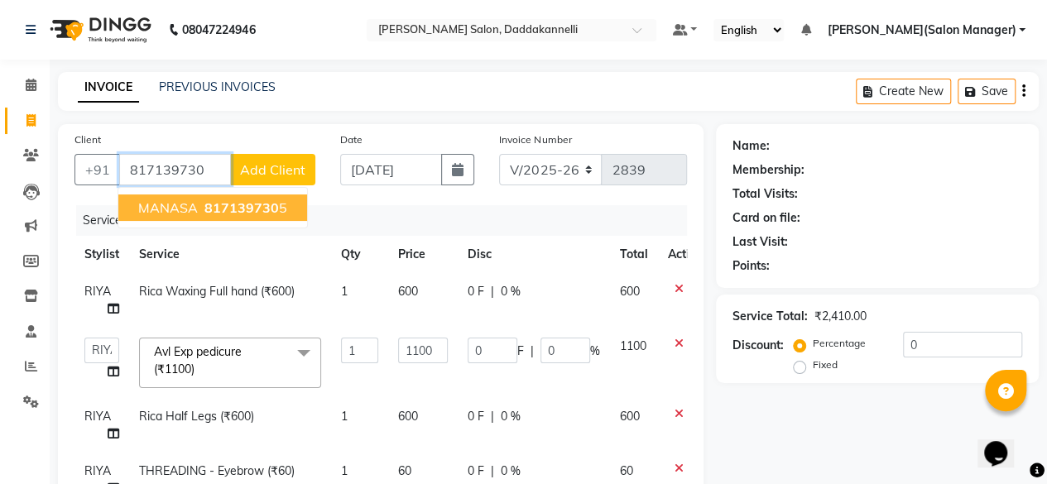
click at [252, 209] on span "817139730" at bounding box center [241, 207] width 74 height 17
type input "8171397305"
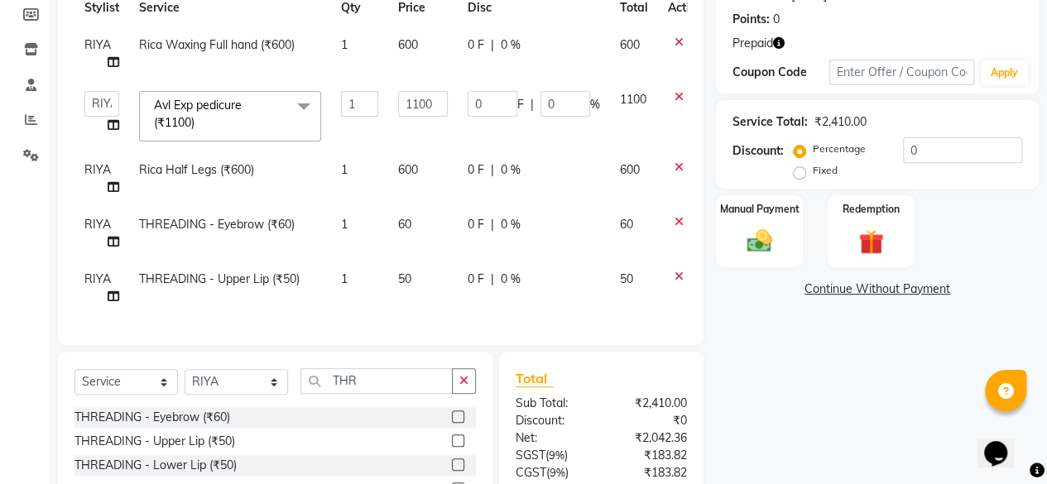
scroll to position [248, 0]
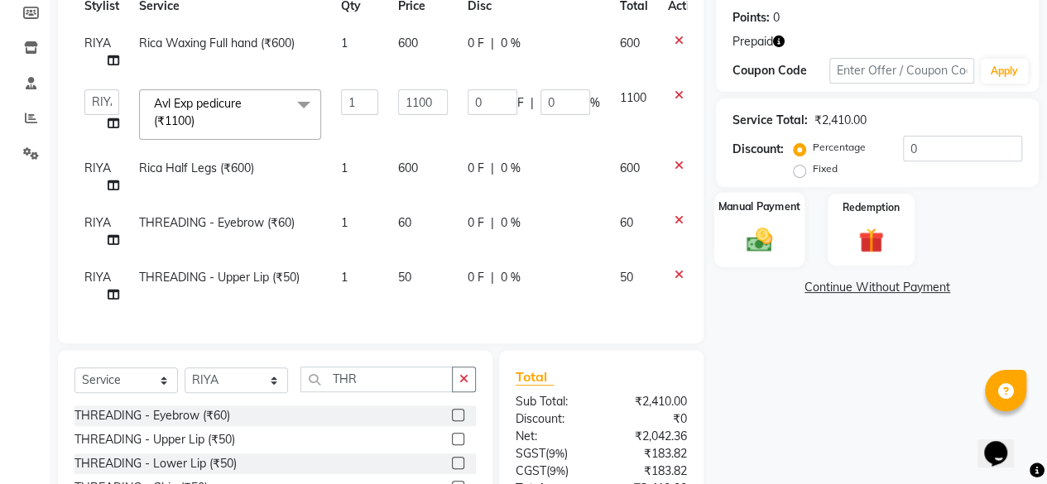
click at [766, 247] on img at bounding box center [759, 239] width 42 height 30
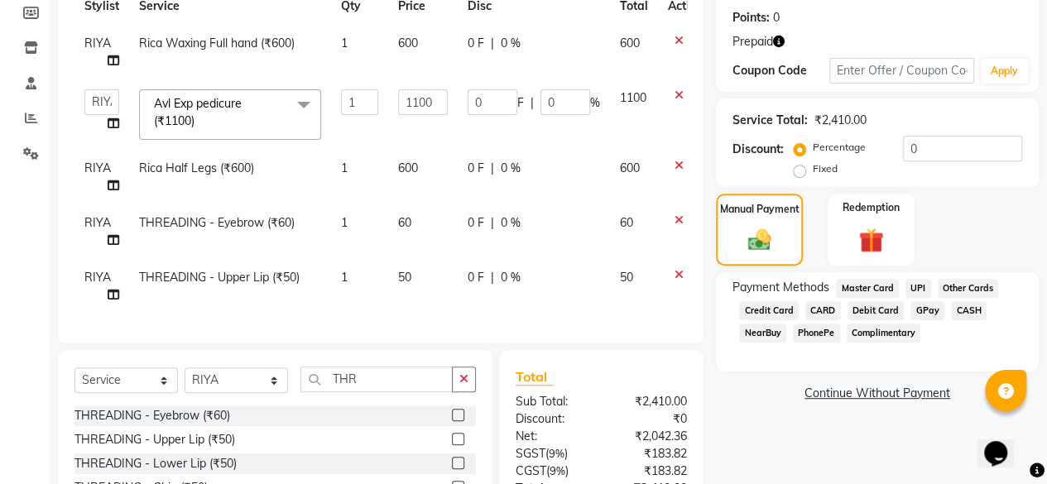
click at [821, 247] on div "Manual Payment Redemption" at bounding box center [878, 230] width 348 height 72
click at [913, 248] on div "Redemption" at bounding box center [871, 229] width 90 height 75
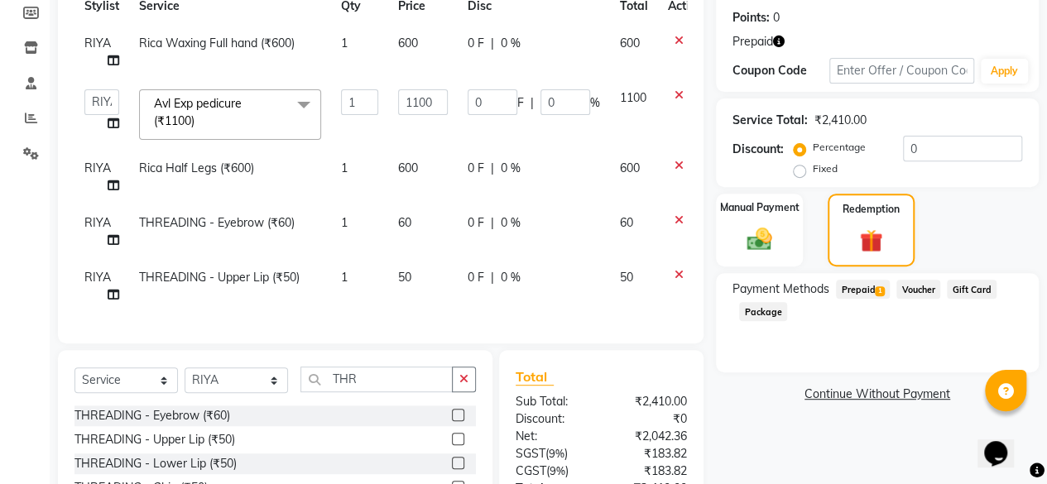
click at [869, 286] on span "Prepaid 1" at bounding box center [863, 289] width 54 height 19
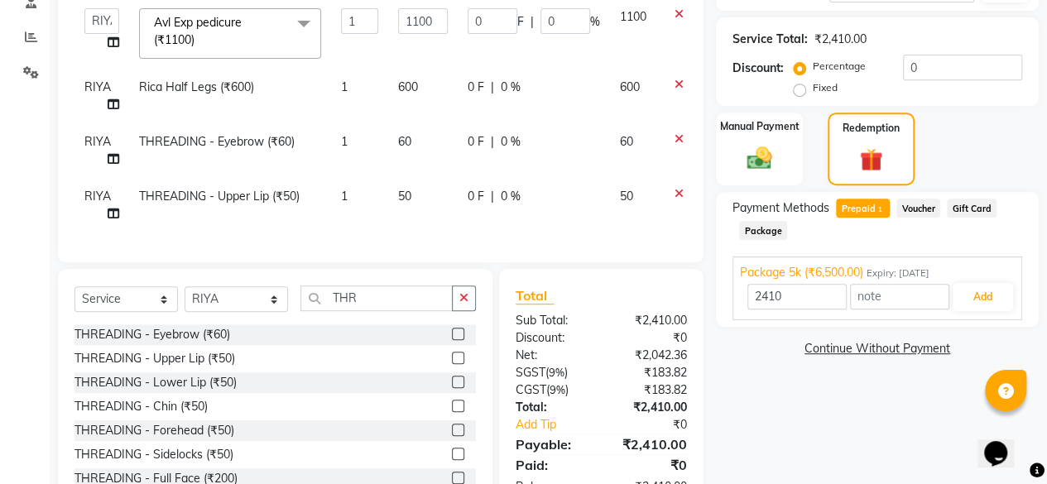
scroll to position [394, 0]
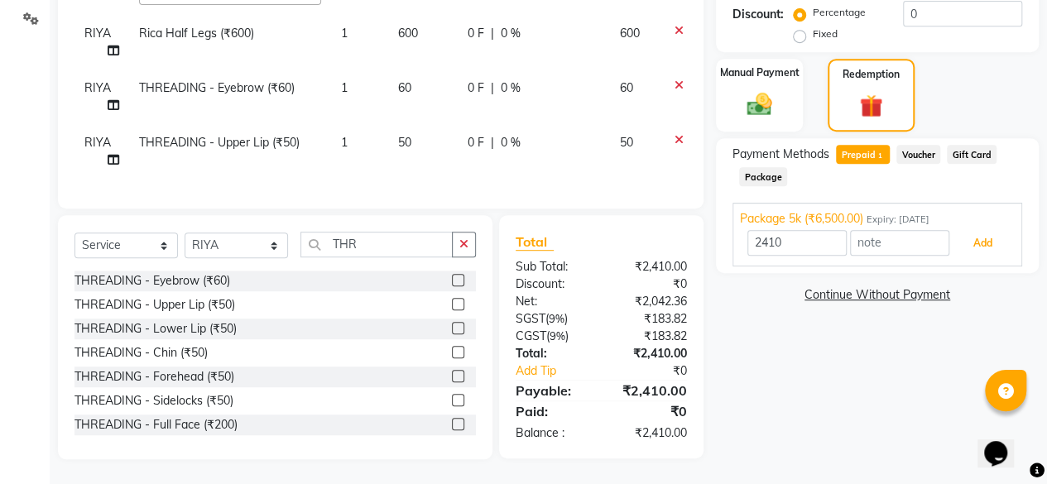
click at [965, 229] on button "Add" at bounding box center [983, 243] width 60 height 28
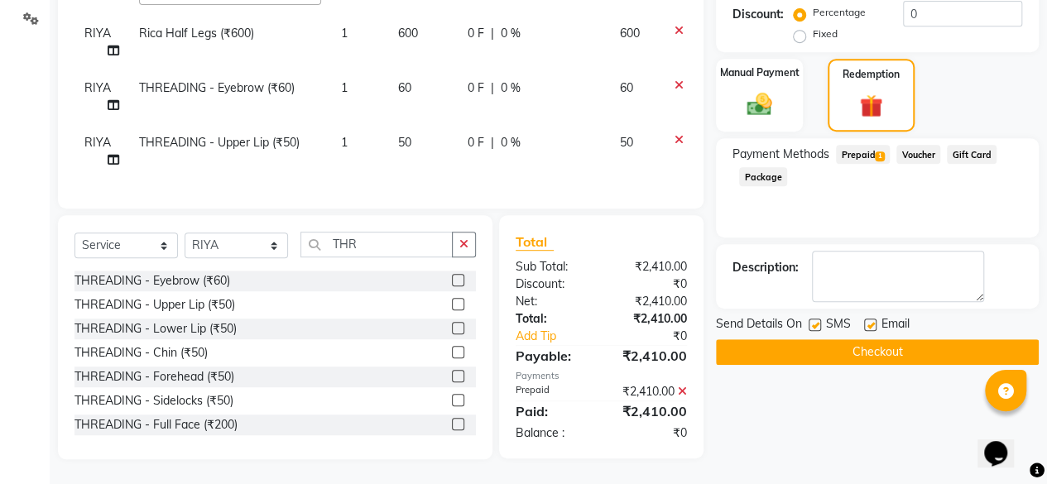
click at [858, 340] on button "Checkout" at bounding box center [877, 352] width 323 height 26
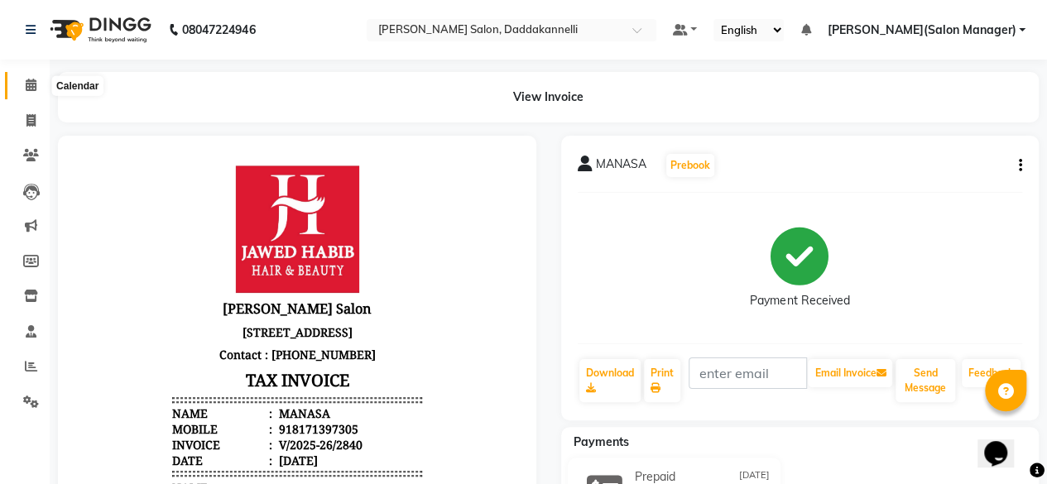
click at [34, 86] on icon at bounding box center [31, 85] width 11 height 12
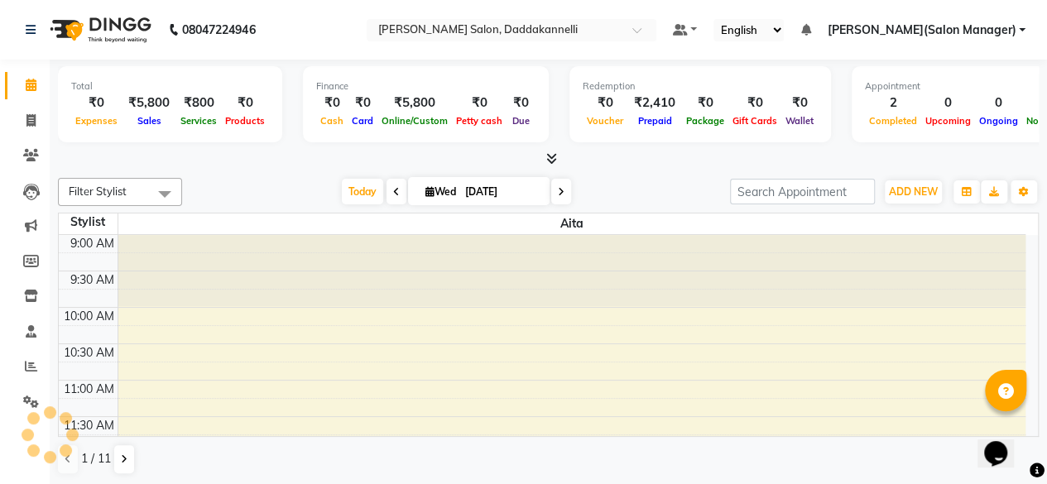
scroll to position [288, 0]
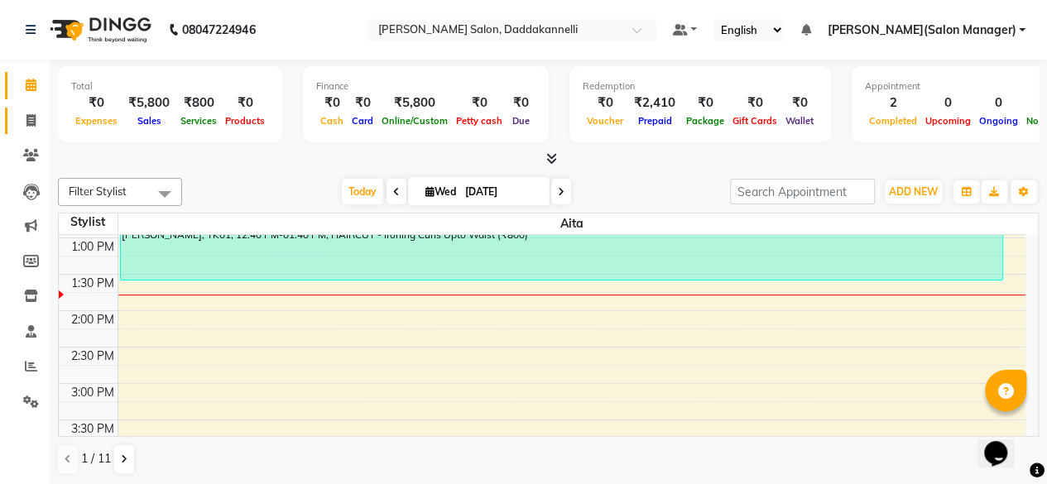
click at [13, 124] on link "Invoice" at bounding box center [25, 121] width 40 height 27
select select "6354"
select select "service"
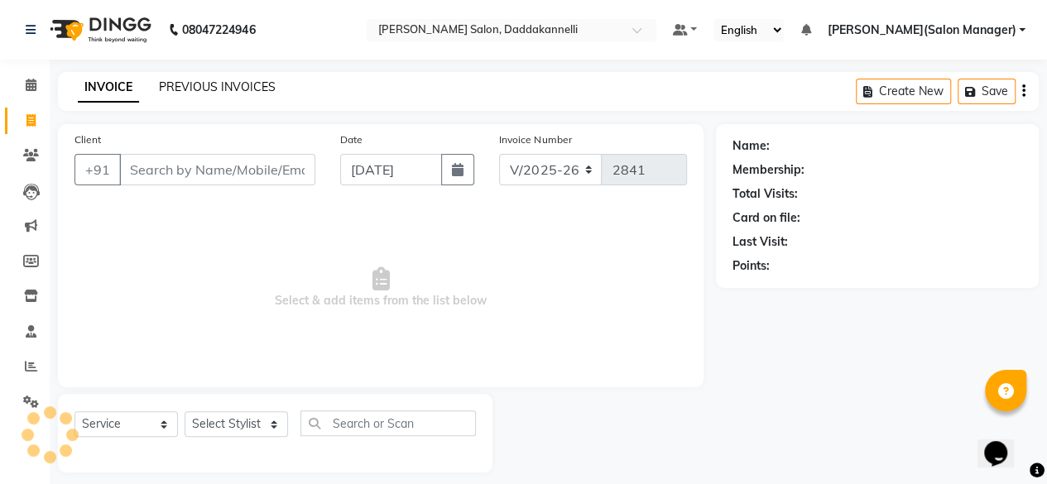
click at [207, 85] on link "PREVIOUS INVOICES" at bounding box center [217, 86] width 117 height 15
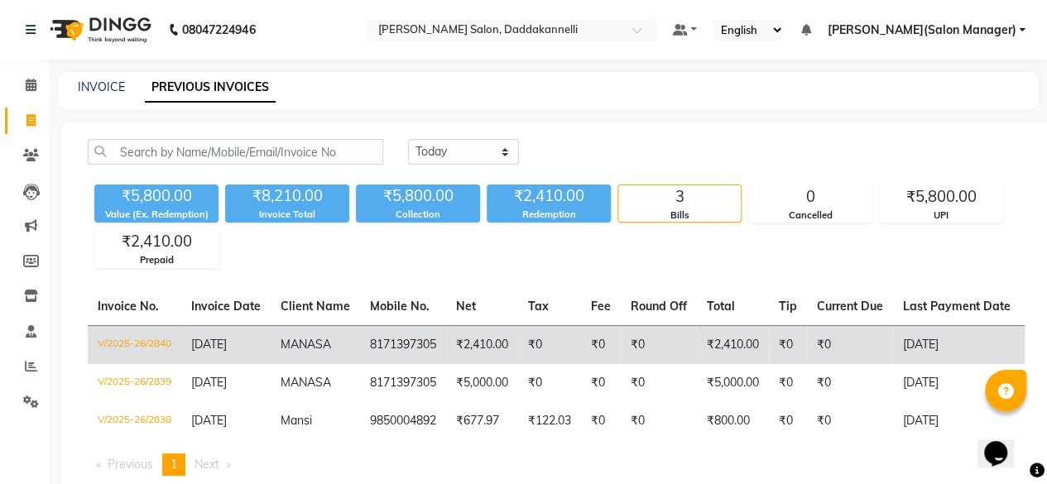
click at [425, 337] on td "8171397305" at bounding box center [403, 344] width 86 height 39
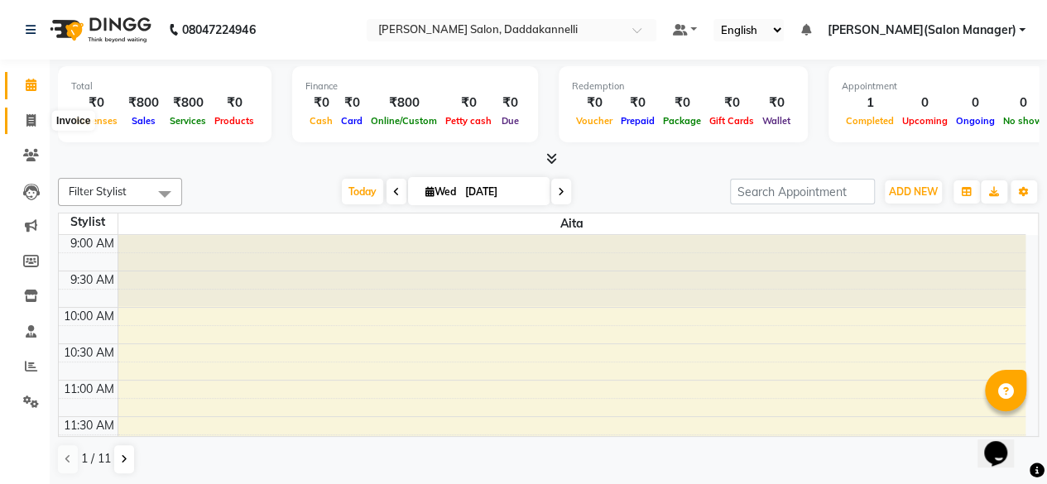
click at [36, 122] on span at bounding box center [31, 121] width 29 height 19
select select "6354"
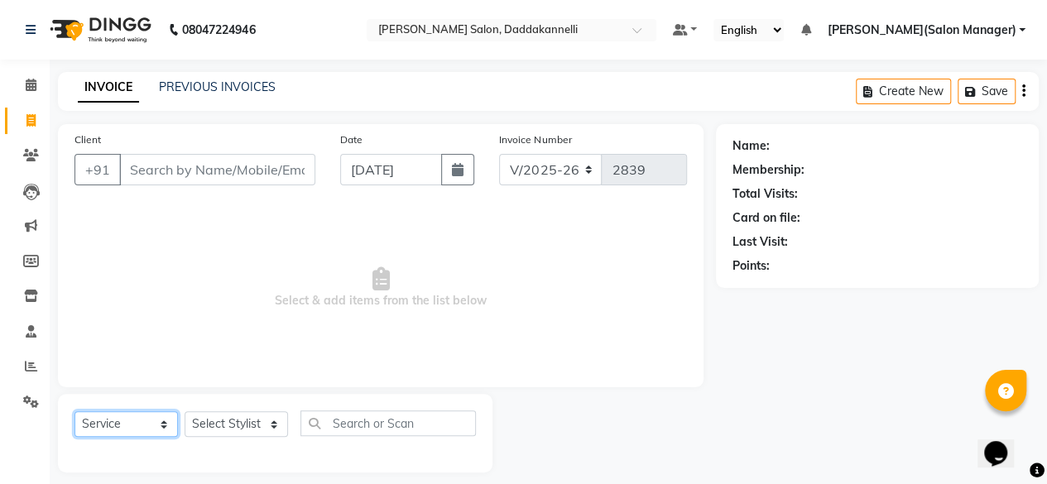
click at [150, 425] on select "Select Service Product Membership Package Voucher Prepaid Gift Card" at bounding box center [125, 424] width 103 height 26
select select "P"
click at [74, 411] on select "Select Service Product Membership Package Voucher Prepaid Gift Card" at bounding box center [125, 424] width 103 height 26
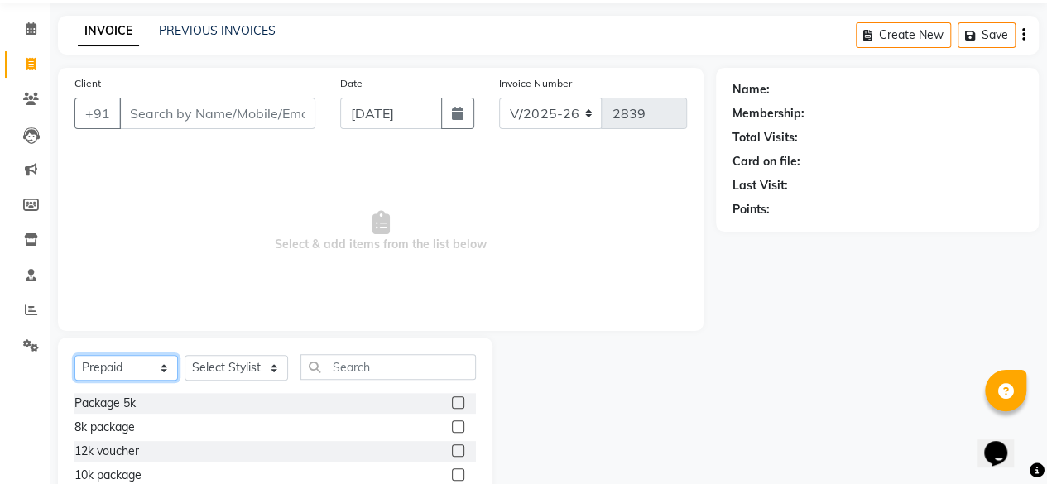
scroll to position [83, 0]
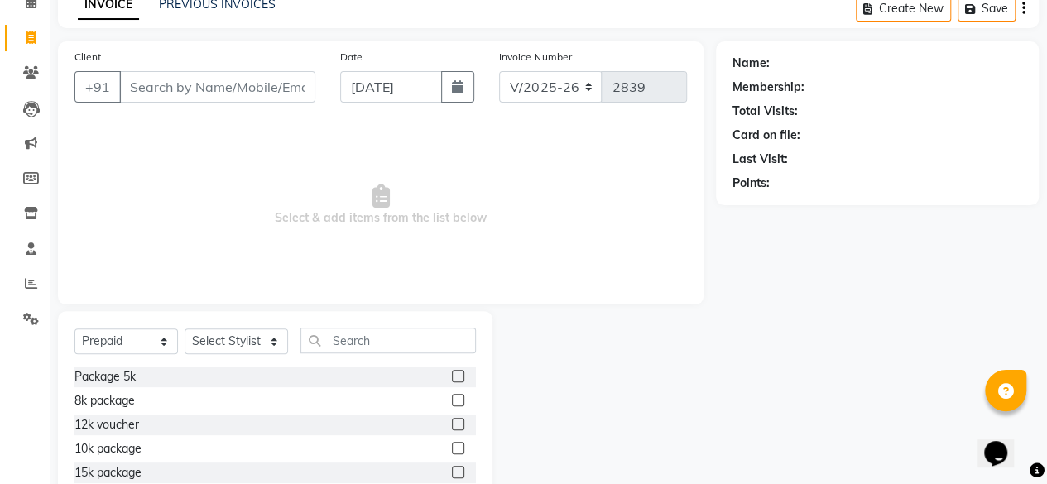
click at [452, 379] on label at bounding box center [458, 376] width 12 height 12
click at [452, 379] on input "checkbox" at bounding box center [457, 377] width 11 height 11
checkbox input "false"
click at [233, 84] on input "Client" at bounding box center [217, 86] width 196 height 31
paste input "8171397305"
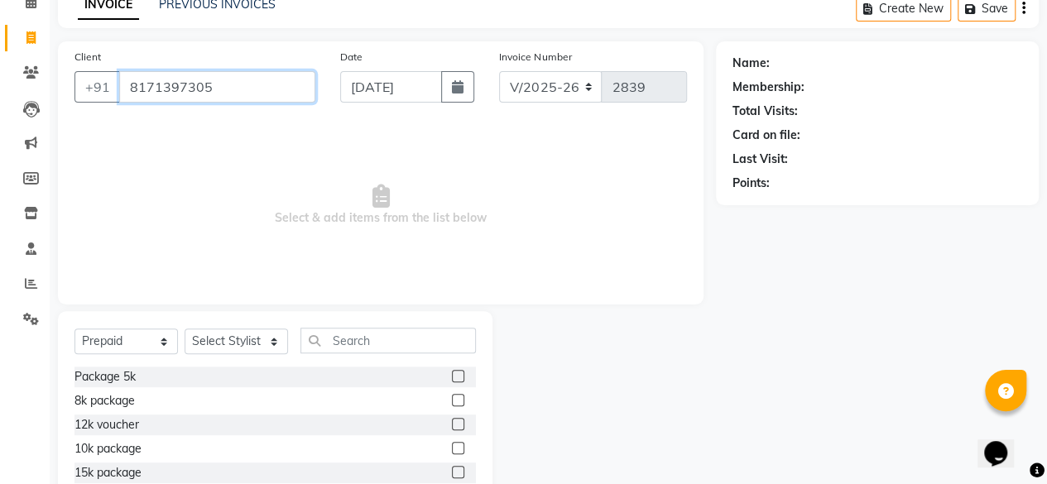
type input "8171397305"
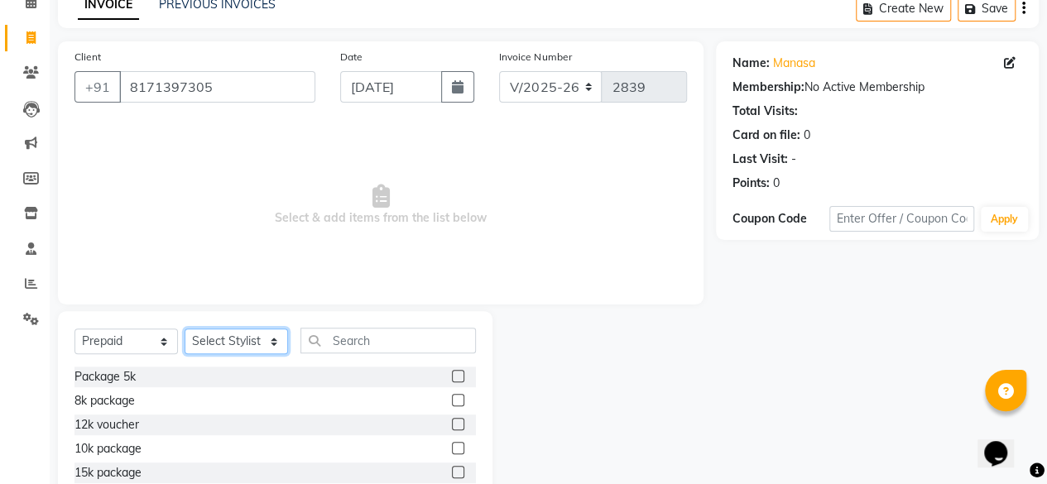
click at [262, 340] on select "Select Stylist [PERSON_NAME] DINGG SUPPORT [PERSON_NAME] [PERSON_NAME] Salon Ma…" at bounding box center [236, 342] width 103 height 26
select select "64823"
click at [185, 329] on select "Select Stylist [PERSON_NAME] DINGG SUPPORT [PERSON_NAME] [PERSON_NAME] Salon Ma…" at bounding box center [236, 342] width 103 height 26
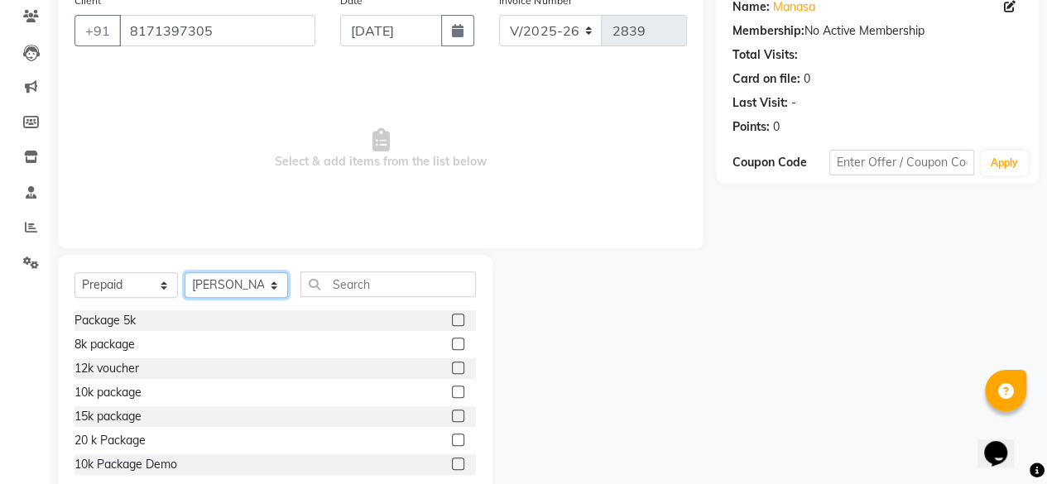
scroll to position [166, 0]
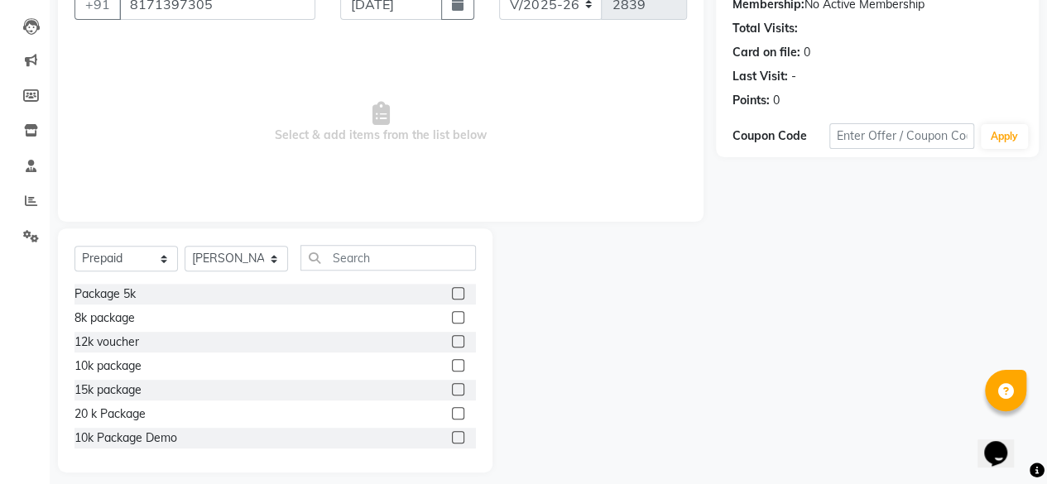
click at [452, 291] on label at bounding box center [458, 293] width 12 height 12
click at [452, 291] on input "checkbox" at bounding box center [457, 294] width 11 height 11
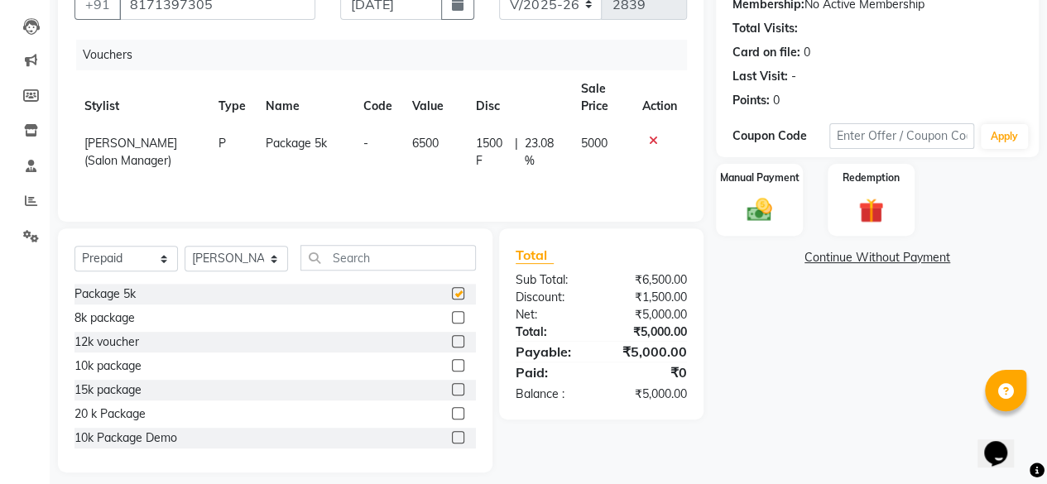
checkbox input "false"
click at [780, 204] on div "Manual Payment" at bounding box center [759, 199] width 90 height 75
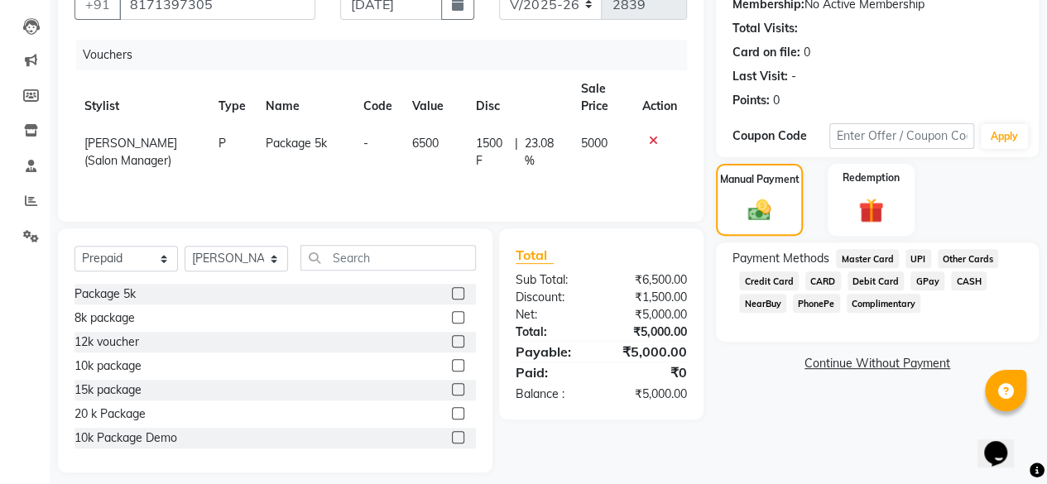
click at [911, 254] on span "UPI" at bounding box center [918, 258] width 26 height 19
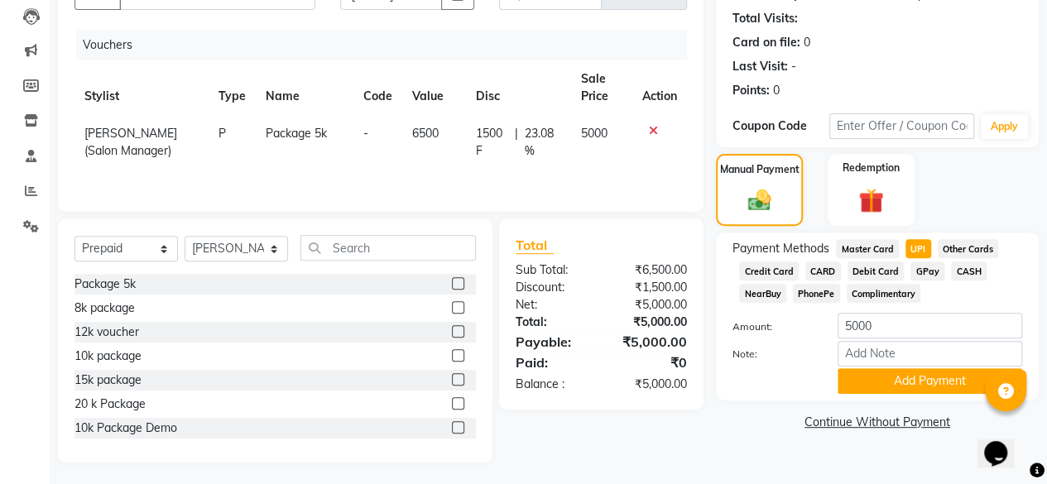
scroll to position [178, 0]
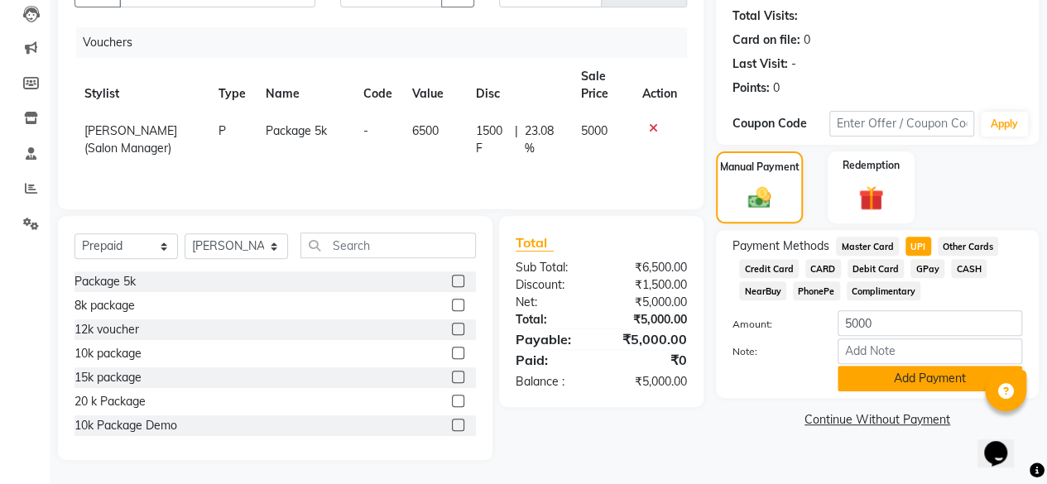
click at [887, 380] on button "Add Payment" at bounding box center [930, 379] width 185 height 26
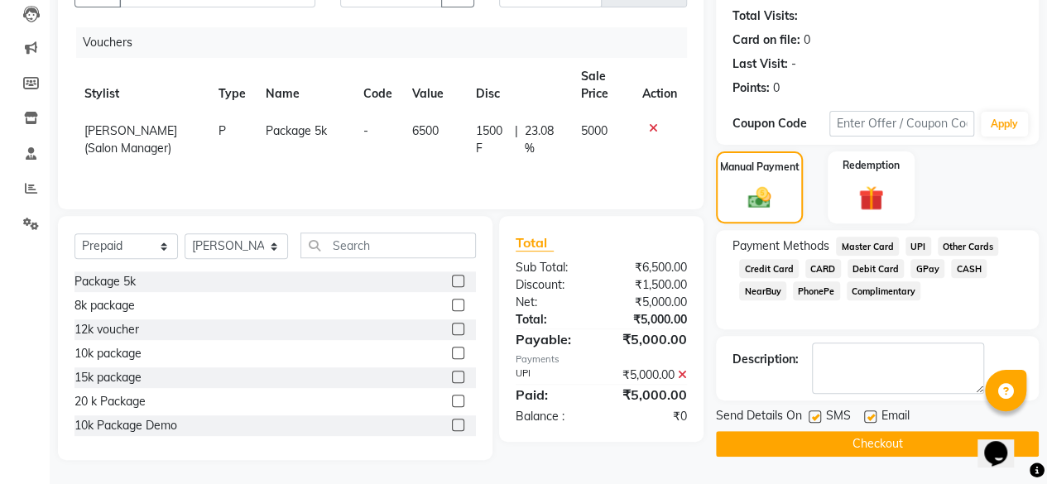
click at [861, 432] on button "Checkout" at bounding box center [877, 444] width 323 height 26
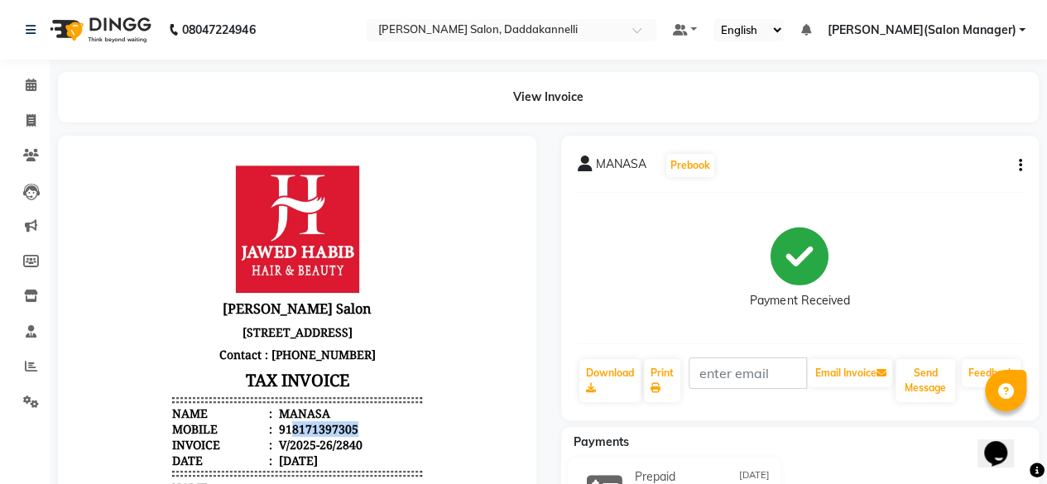
drag, startPoint x: 346, startPoint y: 441, endPoint x: 278, endPoint y: 443, distance: 67.9
click at [278, 437] on li "Mobile : 918171397305" at bounding box center [297, 429] width 250 height 16
copy div "8171397305"
drag, startPoint x: 38, startPoint y: 82, endPoint x: 37, endPoint y: 102, distance: 19.9
click at [38, 82] on span at bounding box center [31, 85] width 29 height 19
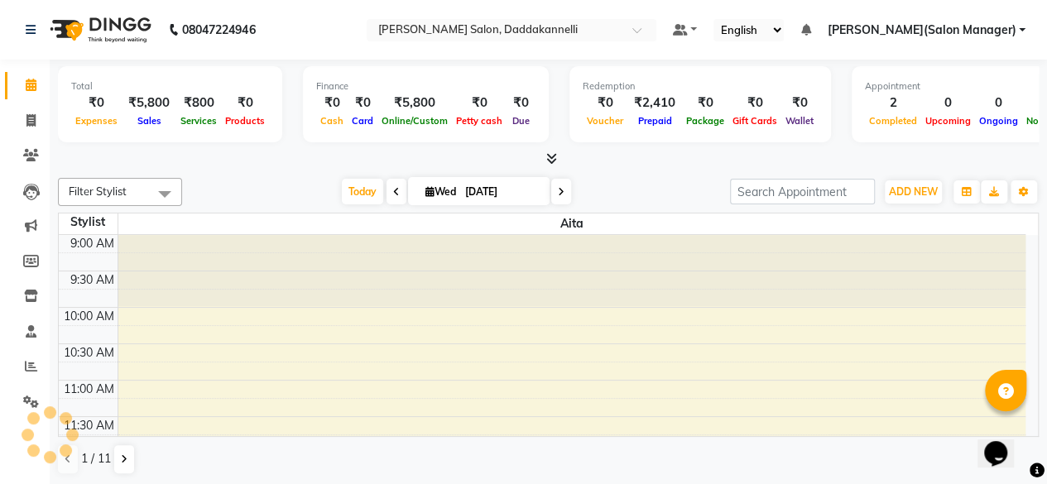
scroll to position [288, 0]
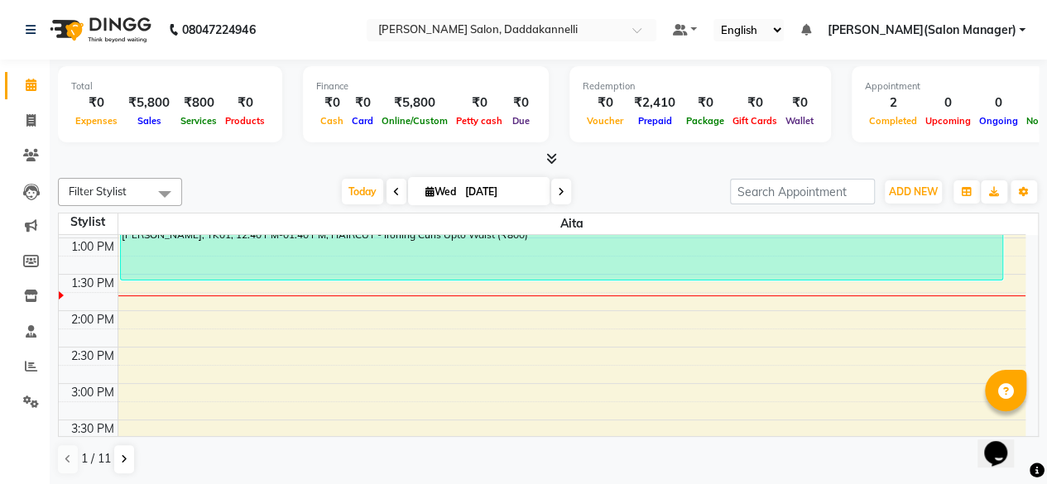
click at [550, 160] on icon at bounding box center [551, 158] width 11 height 12
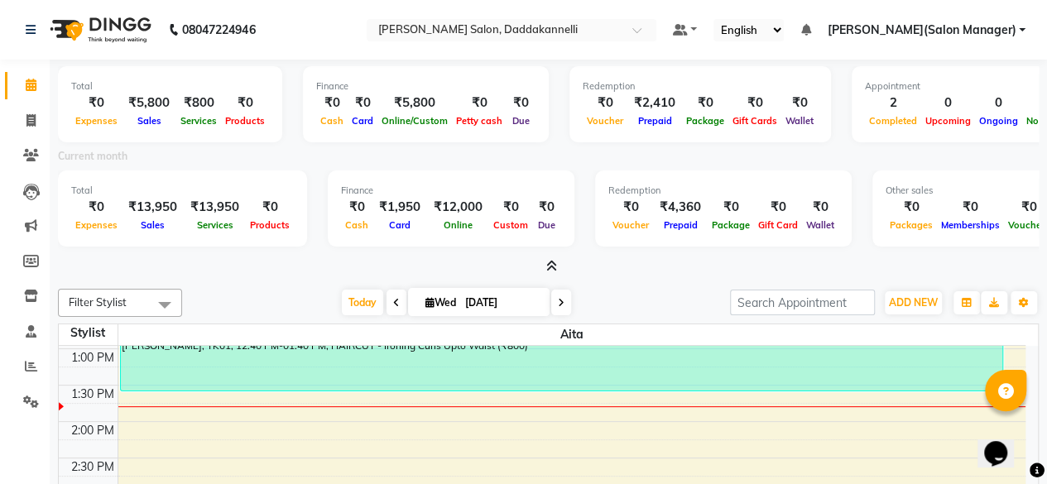
click at [945, 238] on div "Other sales ₹0 Packages ₹0 Memberships ₹0 Vouchers ₹5,000 Prepaids ₹0 Gift Cards" at bounding box center [1023, 209] width 302 height 76
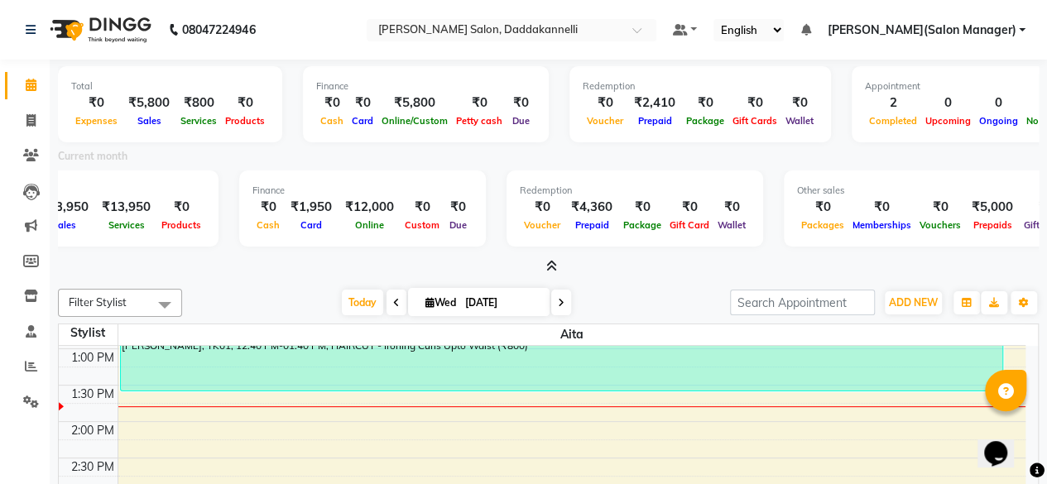
scroll to position [0, 137]
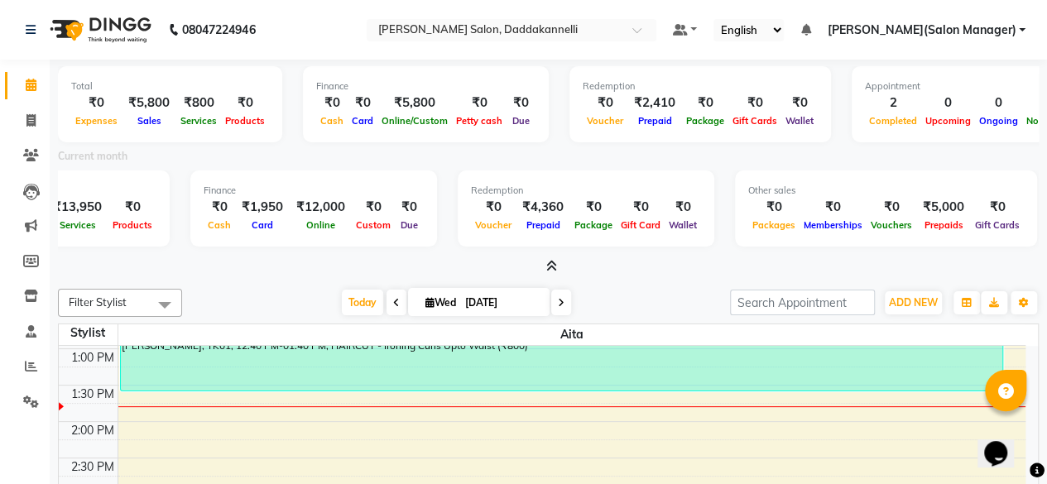
click at [925, 131] on div "Appointment 2 Completed 0 Upcoming 0 Ongoing 0 No show" at bounding box center [968, 104] width 232 height 76
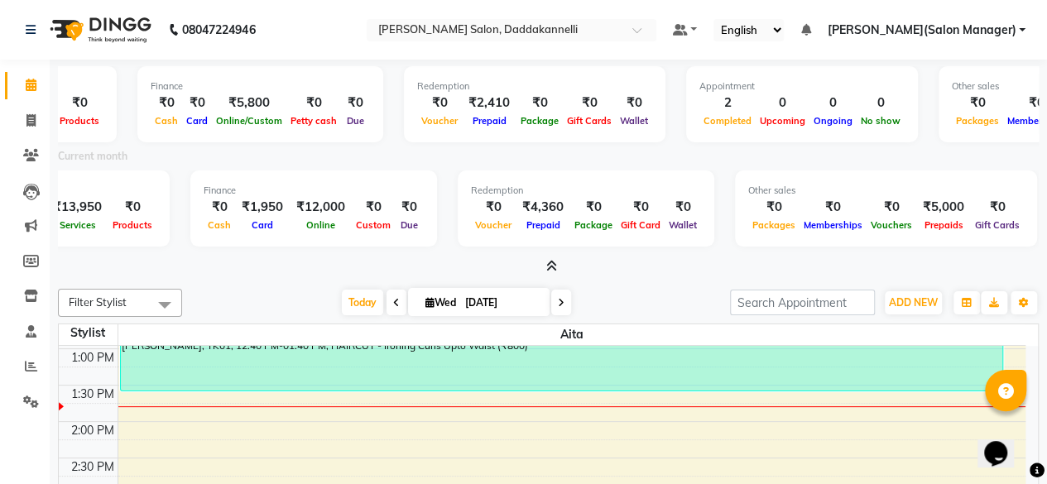
scroll to position [0, 0]
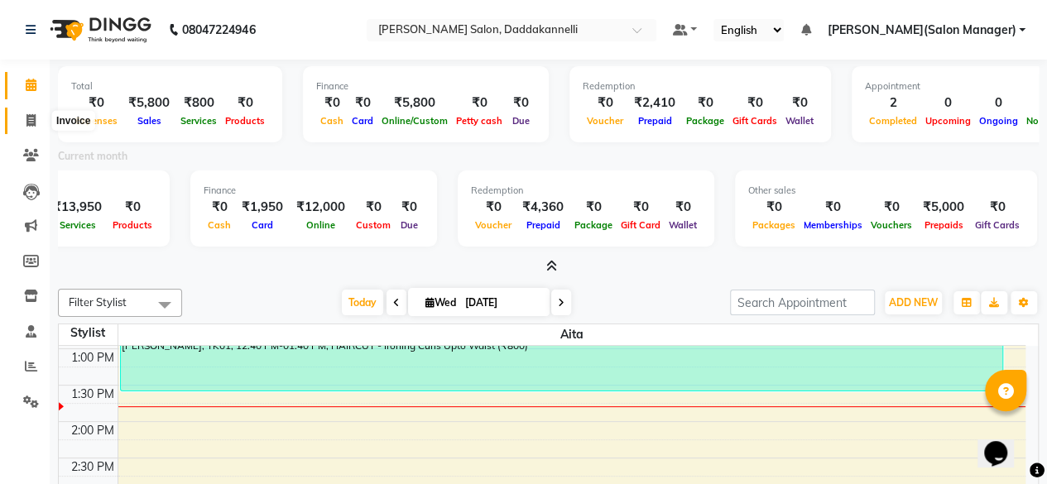
click at [38, 123] on span at bounding box center [31, 121] width 29 height 19
select select "service"
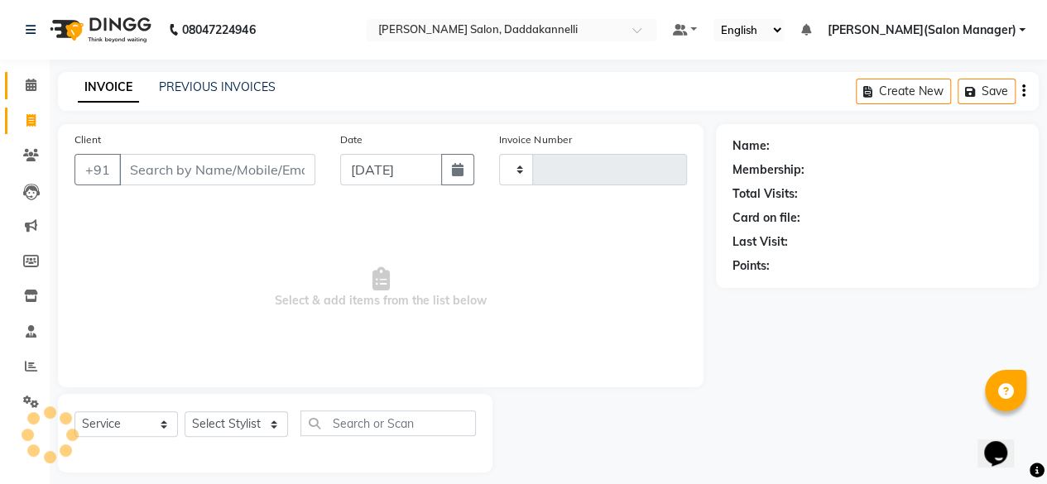
scroll to position [4, 0]
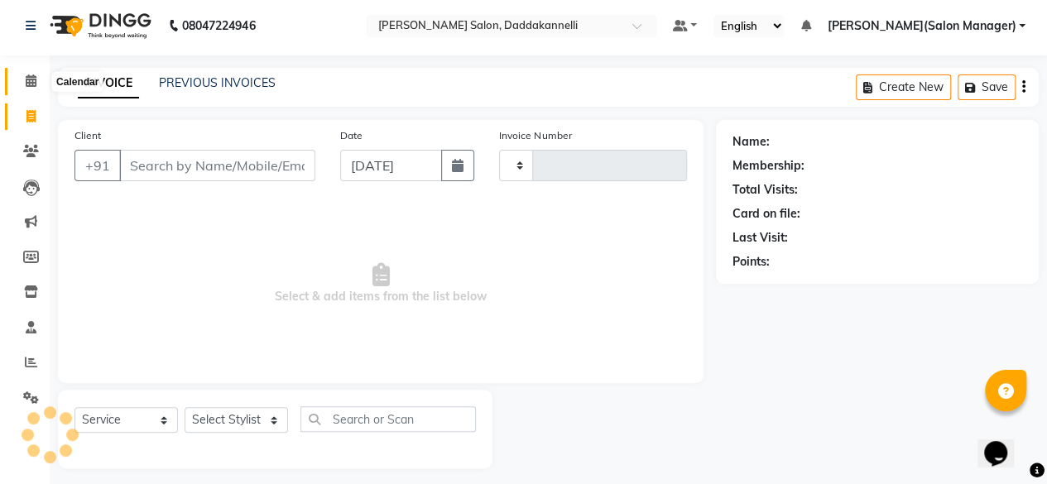
click at [31, 87] on span at bounding box center [31, 81] width 29 height 19
